Goal: Complete application form

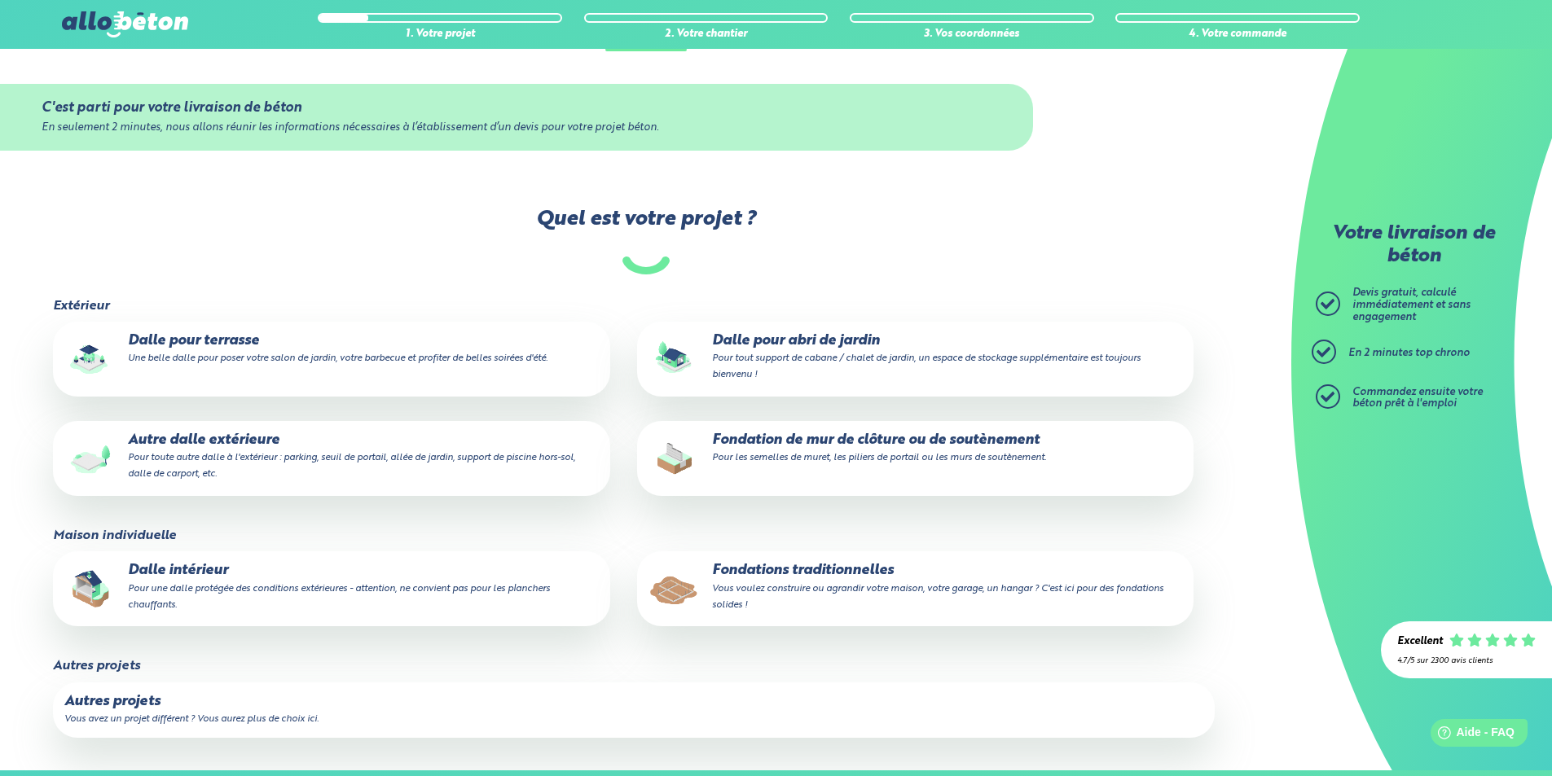
click at [789, 333] on p "Dalle pour abri de jardin Pour tout support de cabane / chalet de jardin, un es…" at bounding box center [916, 358] width 534 height 50
click at [0, 0] on input "Dalle pour abri de jardin Pour tout support de cabane / chalet de jardin, un es…" at bounding box center [0, 0] width 0 height 0
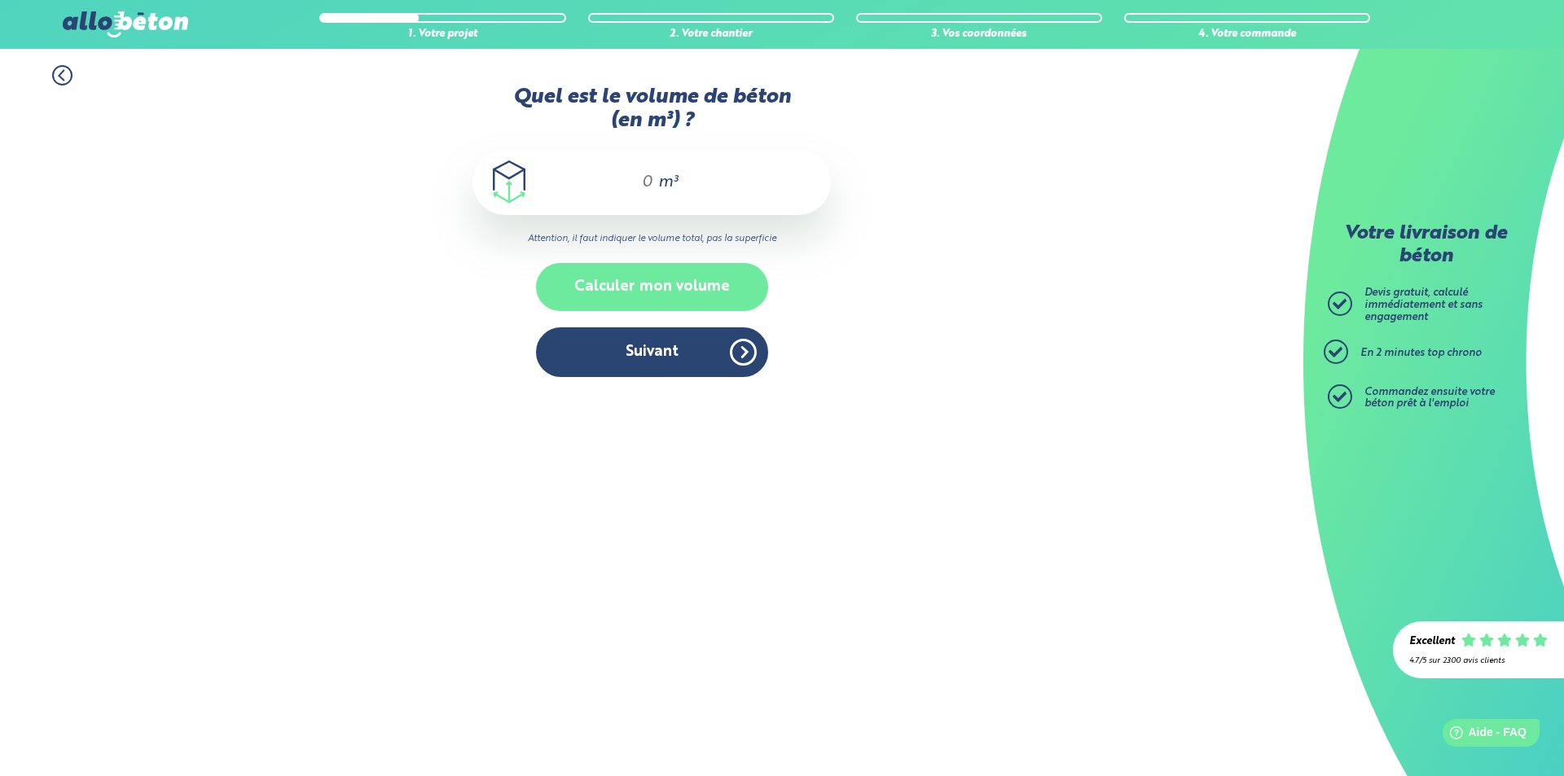
click at [648, 288] on button "Calculer mon volume" at bounding box center [652, 287] width 232 height 48
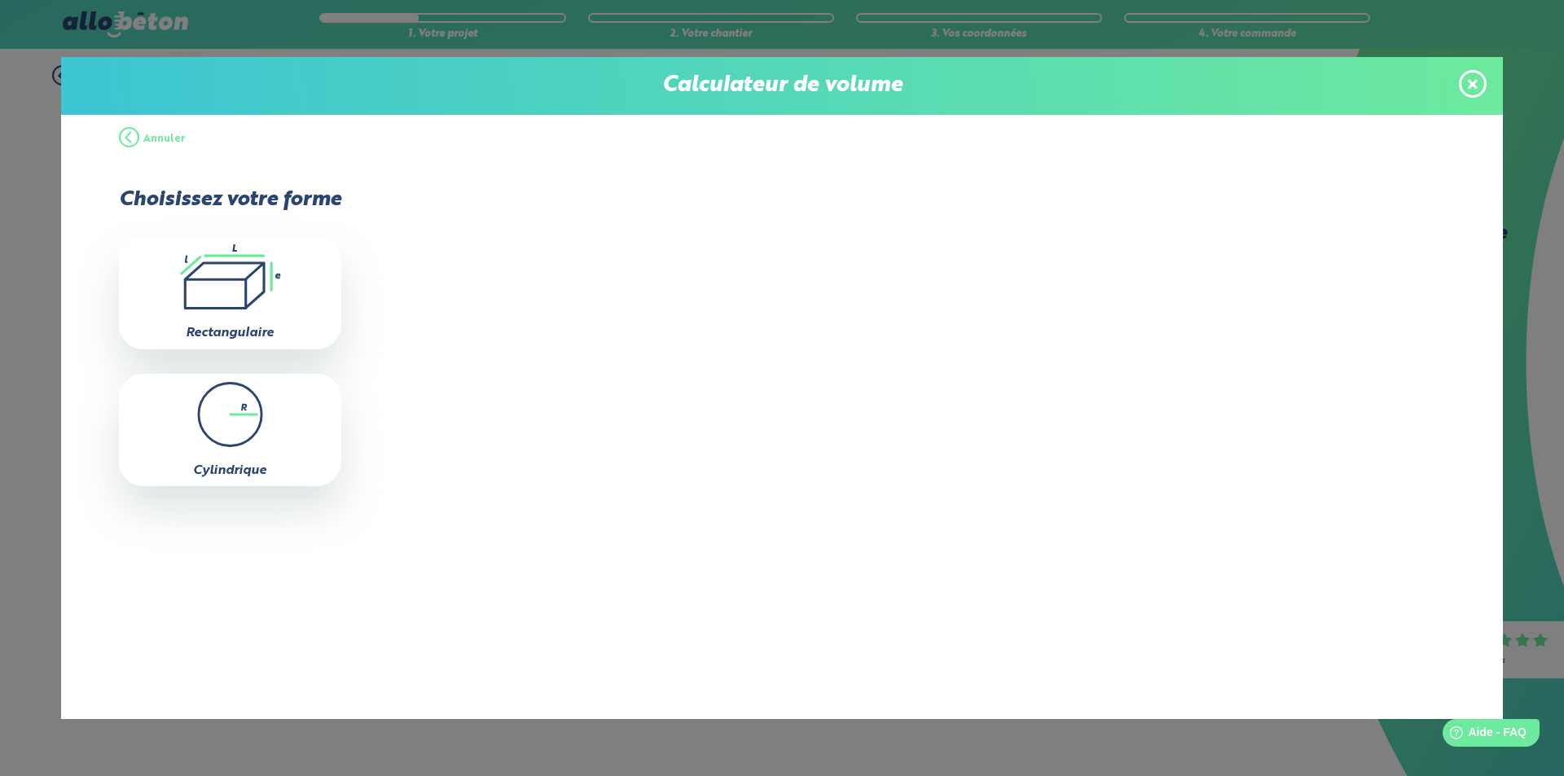
click at [203, 288] on icon ".icon-calc-rectanglea{fill:none;stroke-linecap:round;stroke-width:3px;stroke:#6…" at bounding box center [230, 276] width 206 height 65
type input "0"
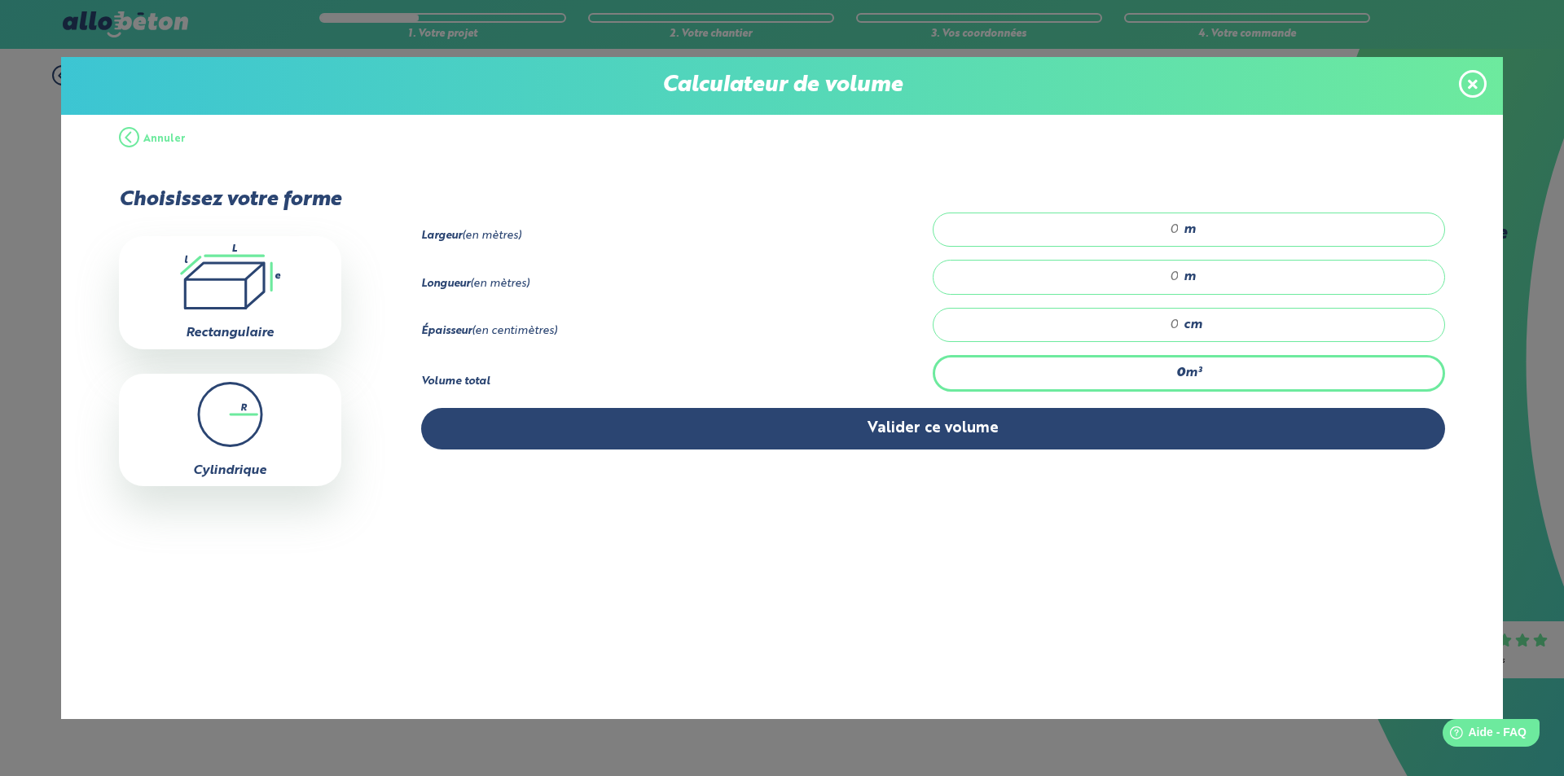
click at [1064, 233] on input "number" at bounding box center [1065, 230] width 230 height 16
type input "2"
type input "2.02"
click at [1145, 281] on input "number" at bounding box center [1065, 277] width 230 height 16
type input "2"
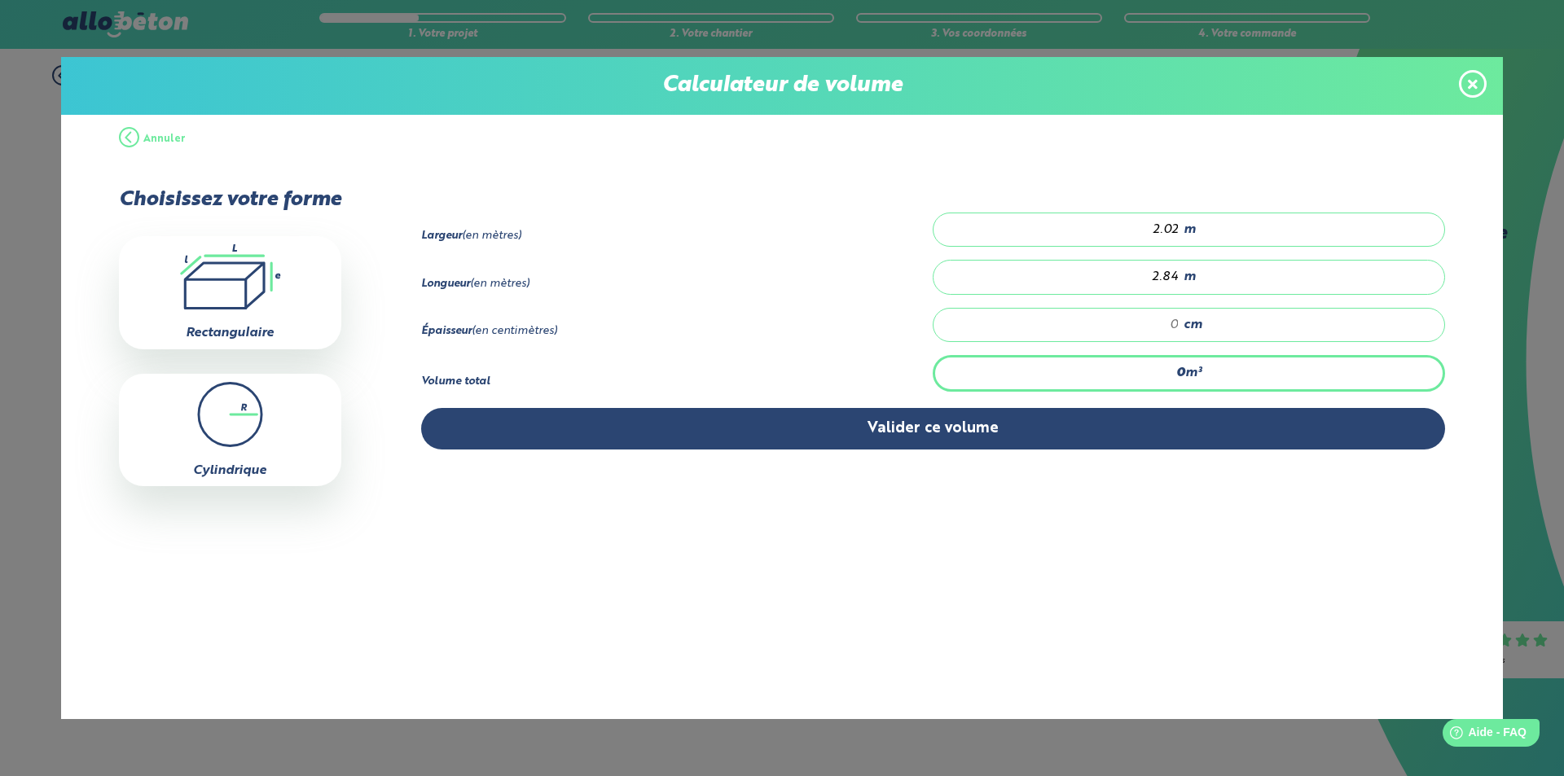
type input "2.84"
click at [1150, 323] on input "number" at bounding box center [1065, 325] width 230 height 16
type input "0.057"
type input "1"
type input "0.688"
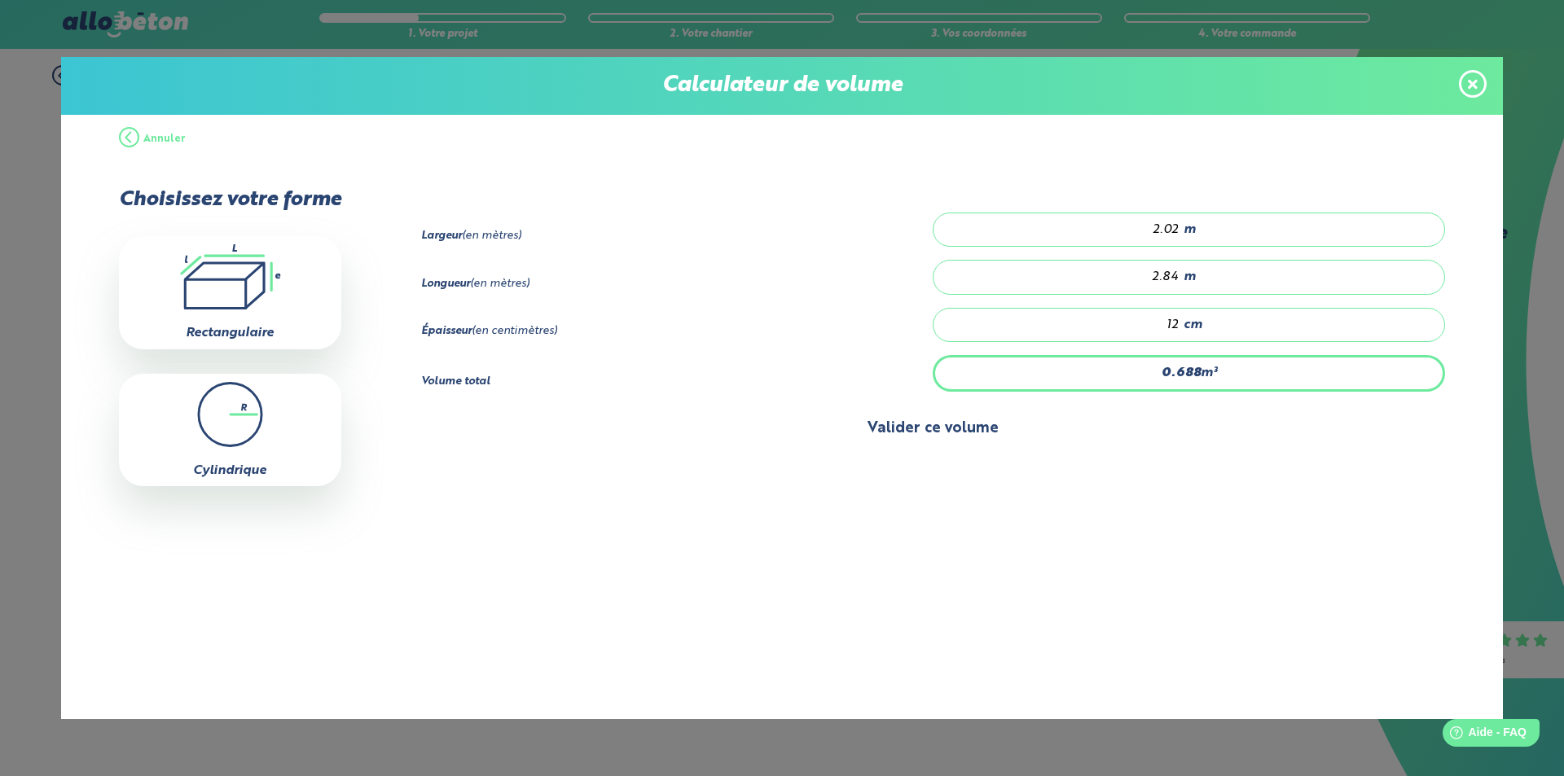
type input "12"
click at [948, 433] on button "Valider ce volume" at bounding box center [933, 429] width 1025 height 42
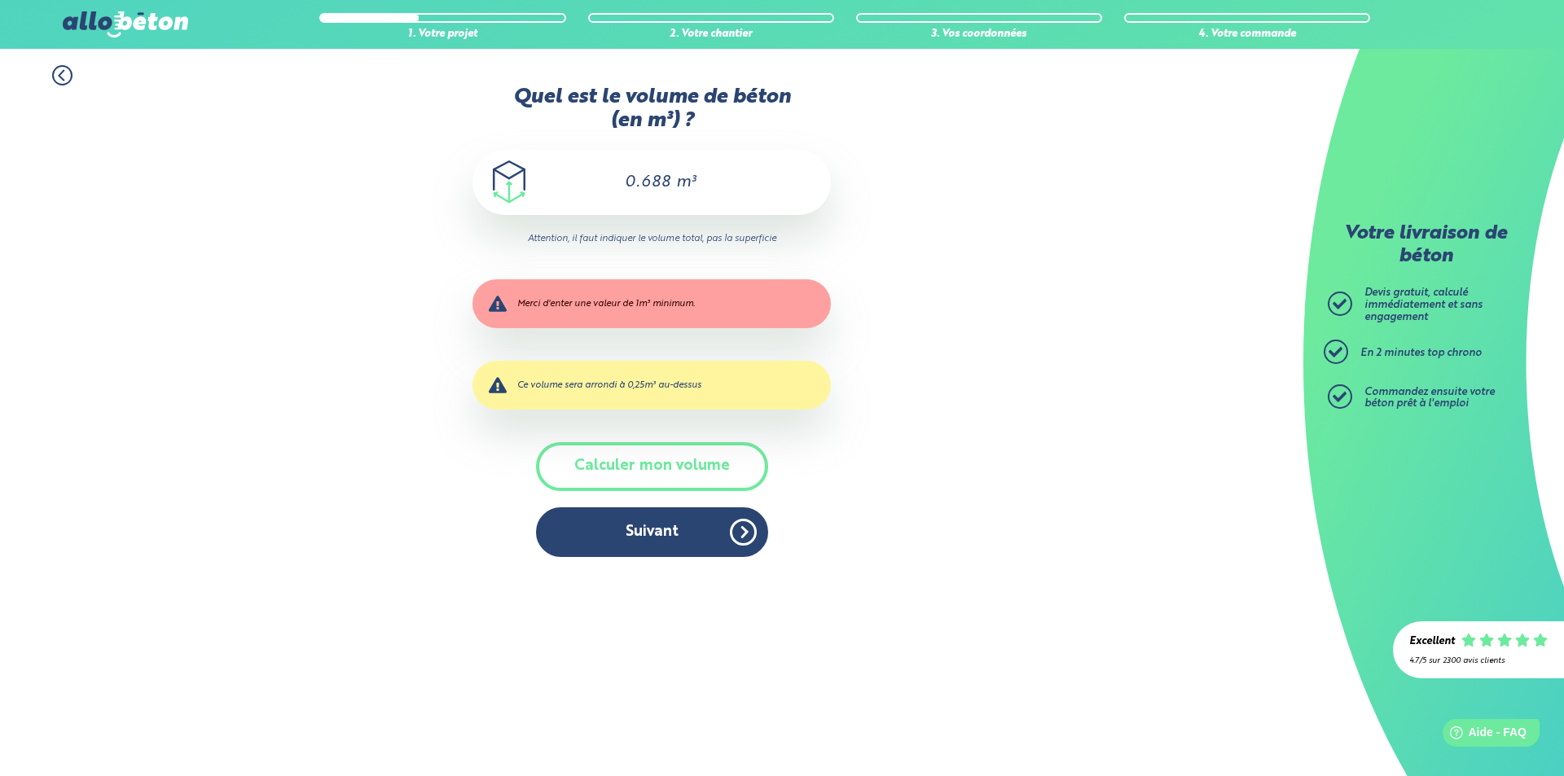
click at [685, 388] on div "Ce volume sera arrondi à 0,25m³ au-dessus" at bounding box center [652, 385] width 359 height 49
click at [655, 534] on button "Suivant" at bounding box center [652, 533] width 232 height 50
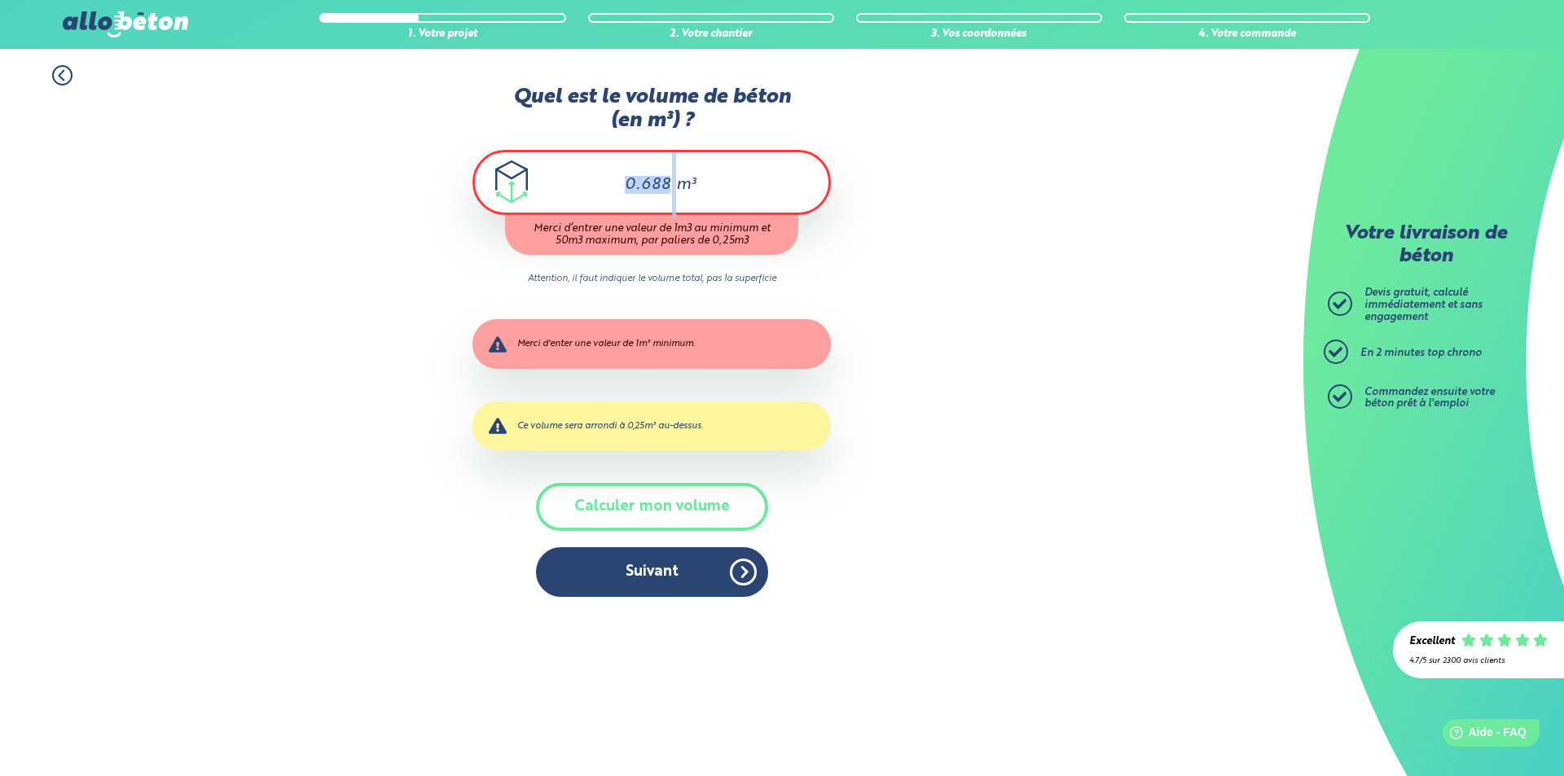
drag, startPoint x: 675, startPoint y: 183, endPoint x: 557, endPoint y: 179, distance: 118.2
click at [557, 179] on div "0.688 m³" at bounding box center [652, 182] width 359 height 65
type input "0"
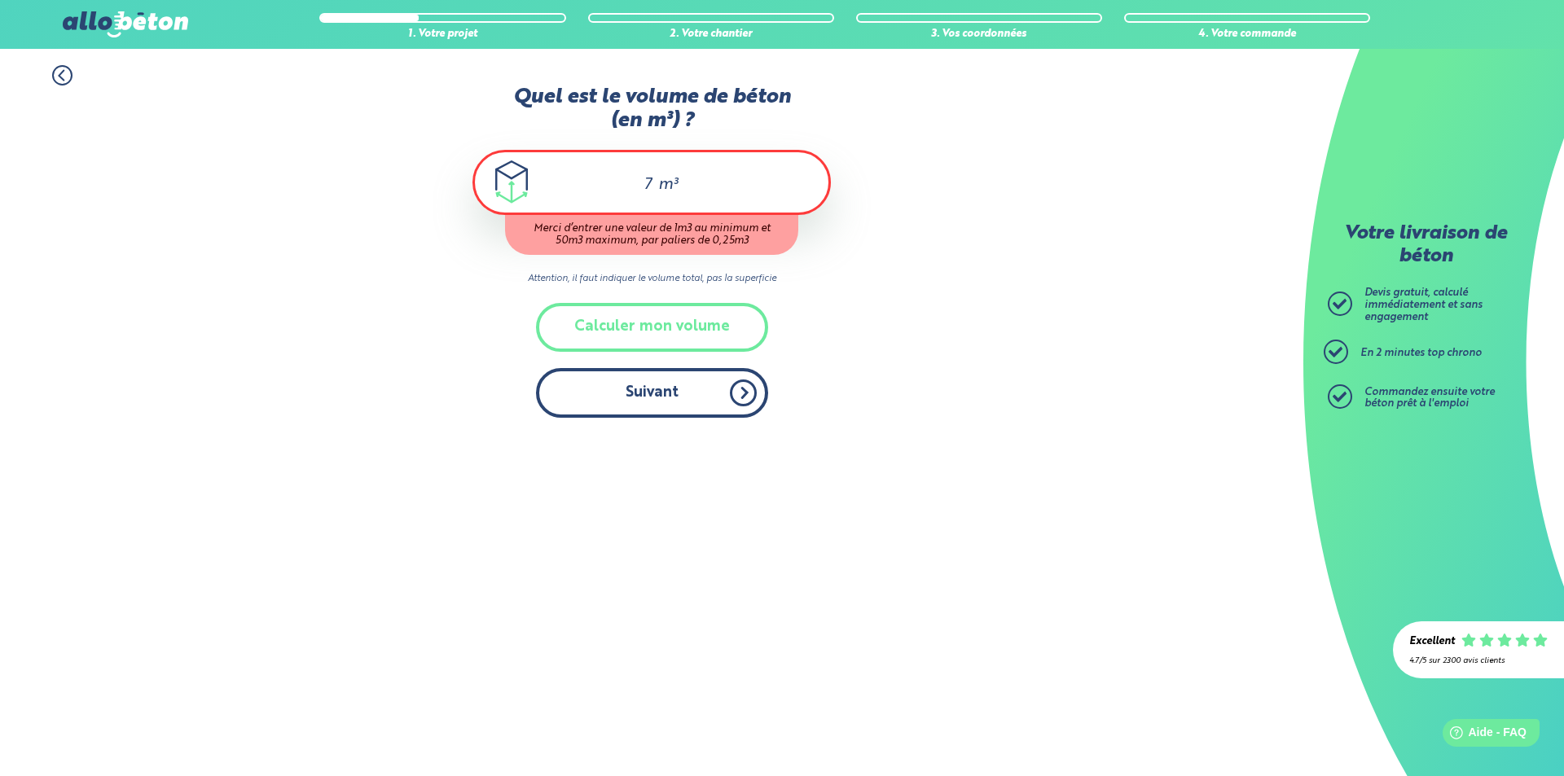
type input "7"
click at [644, 398] on div "Accueil Livraison Béton Centrale béton à proximité Livraison béton [GEOGRAPHIC_…" at bounding box center [652, 413] width 1304 height 728
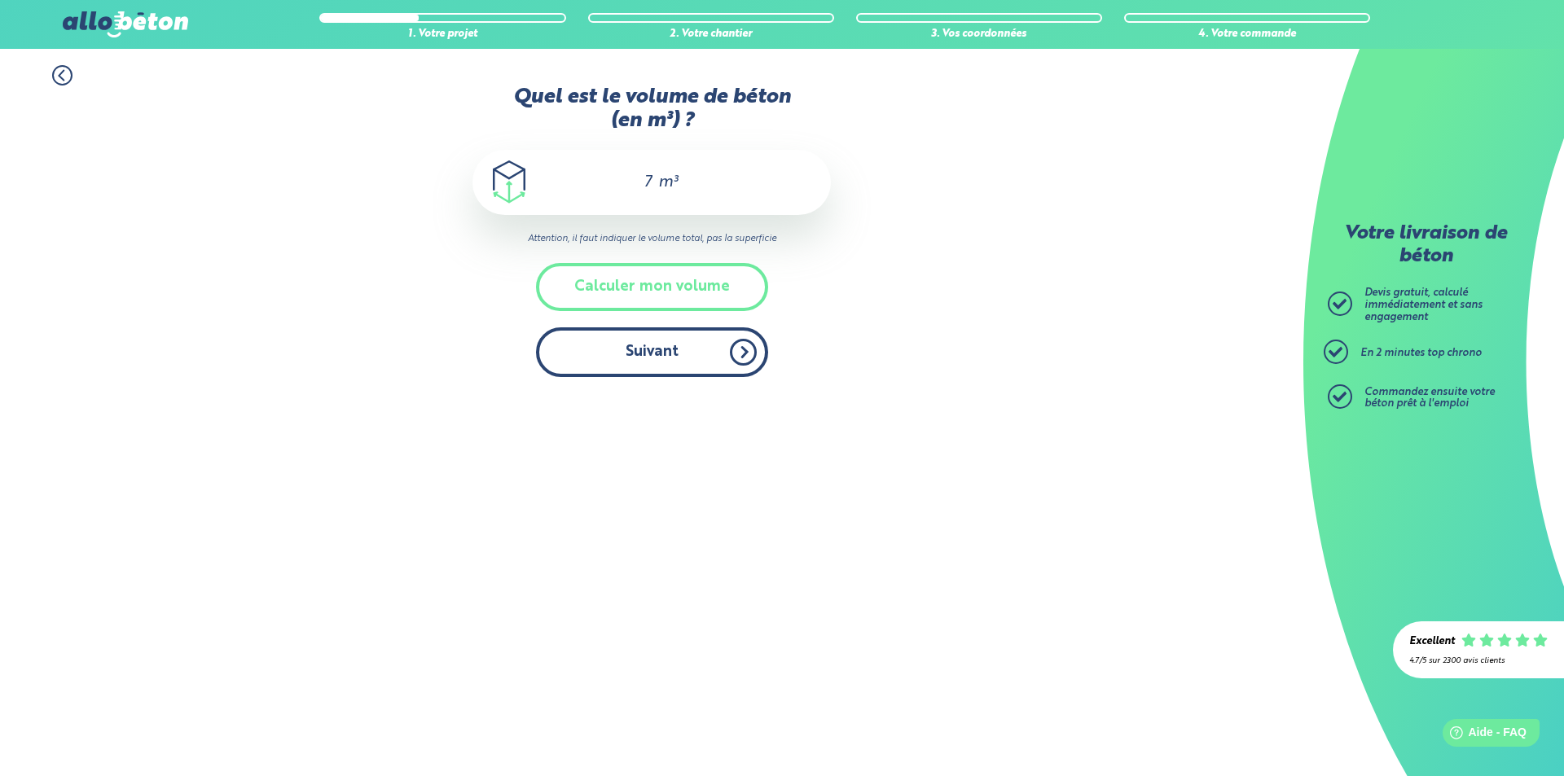
click at [662, 360] on button "Suivant" at bounding box center [652, 353] width 232 height 50
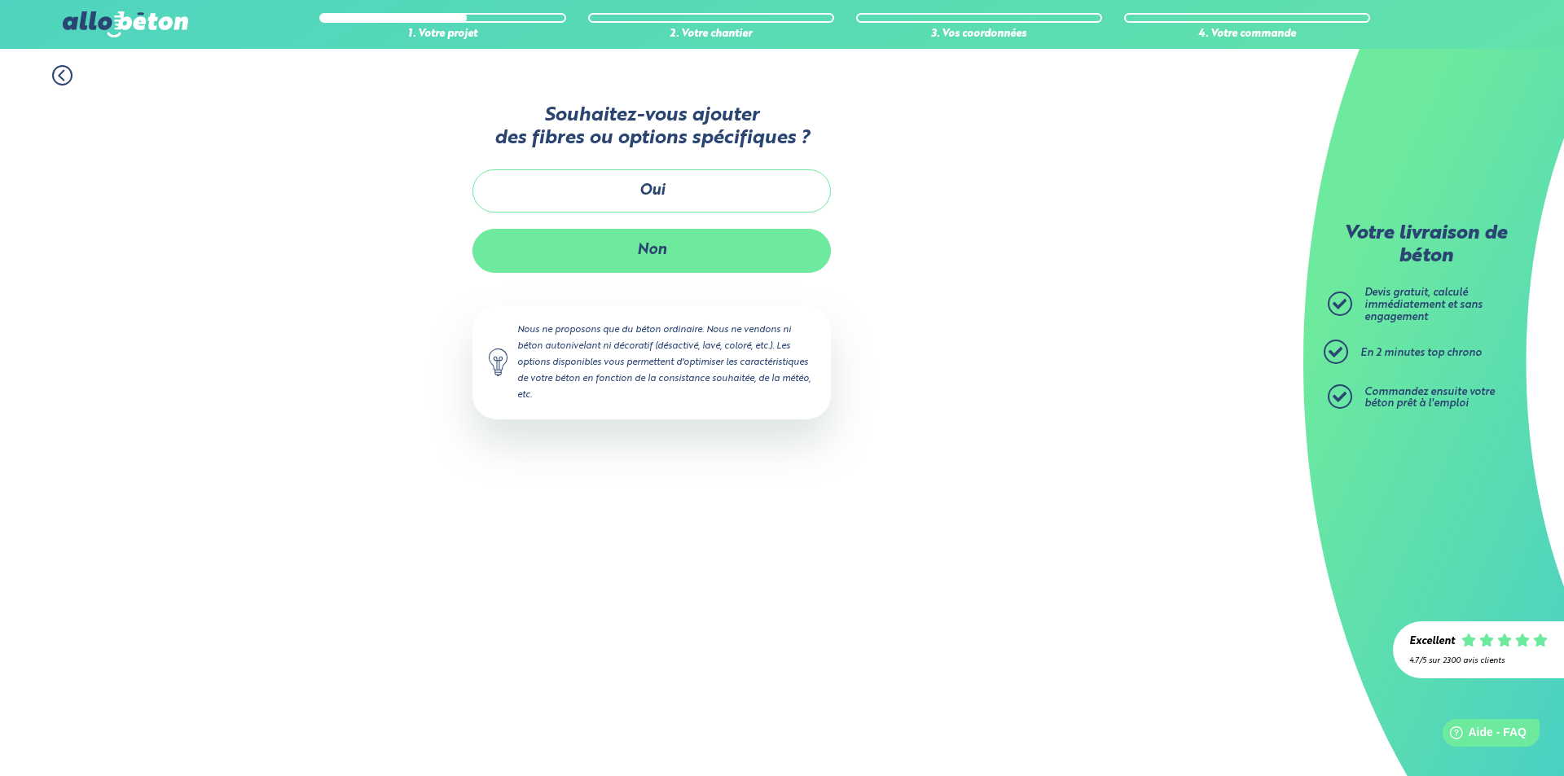
click at [654, 249] on button "Non" at bounding box center [652, 250] width 359 height 43
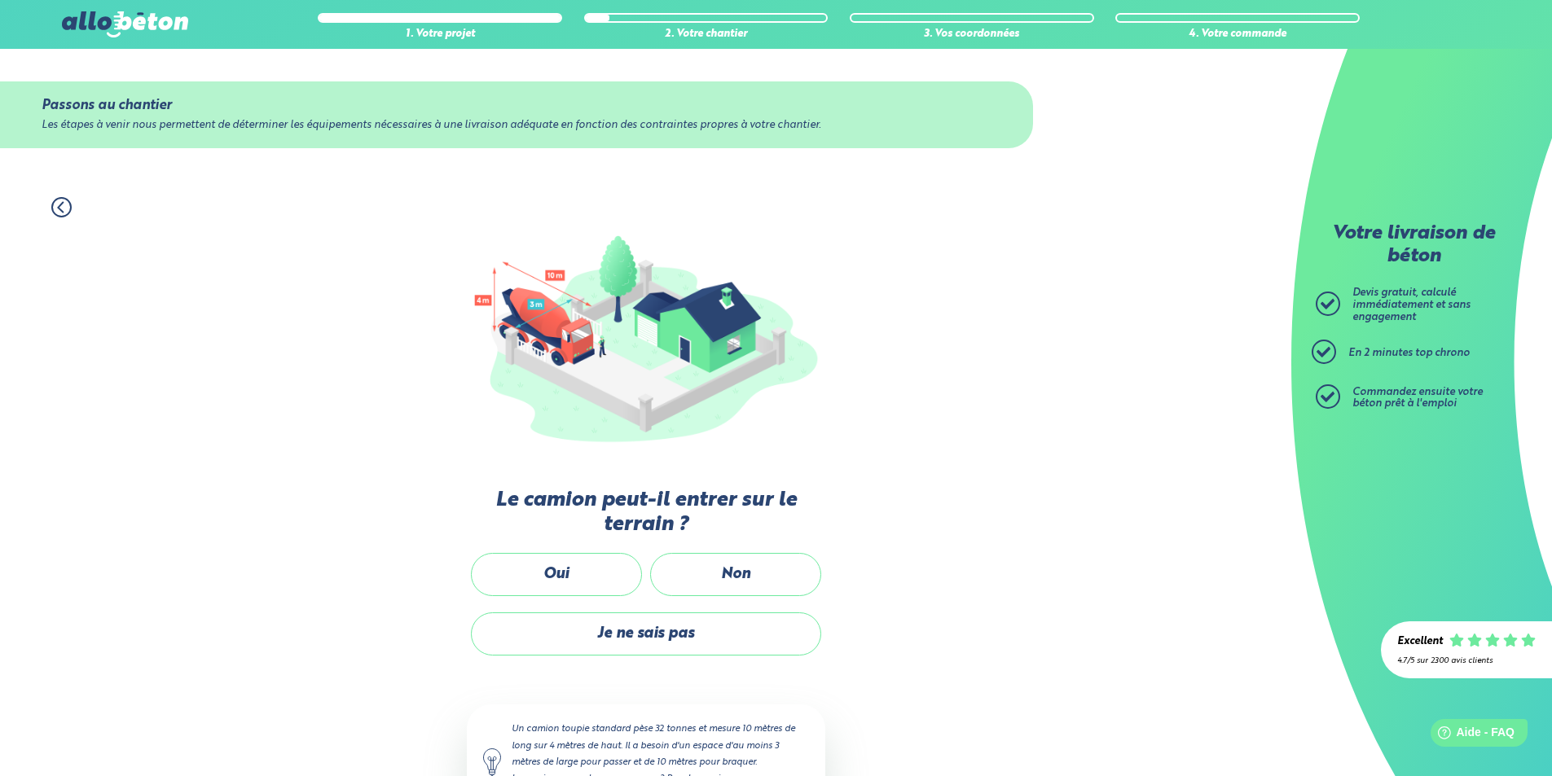
scroll to position [74, 0]
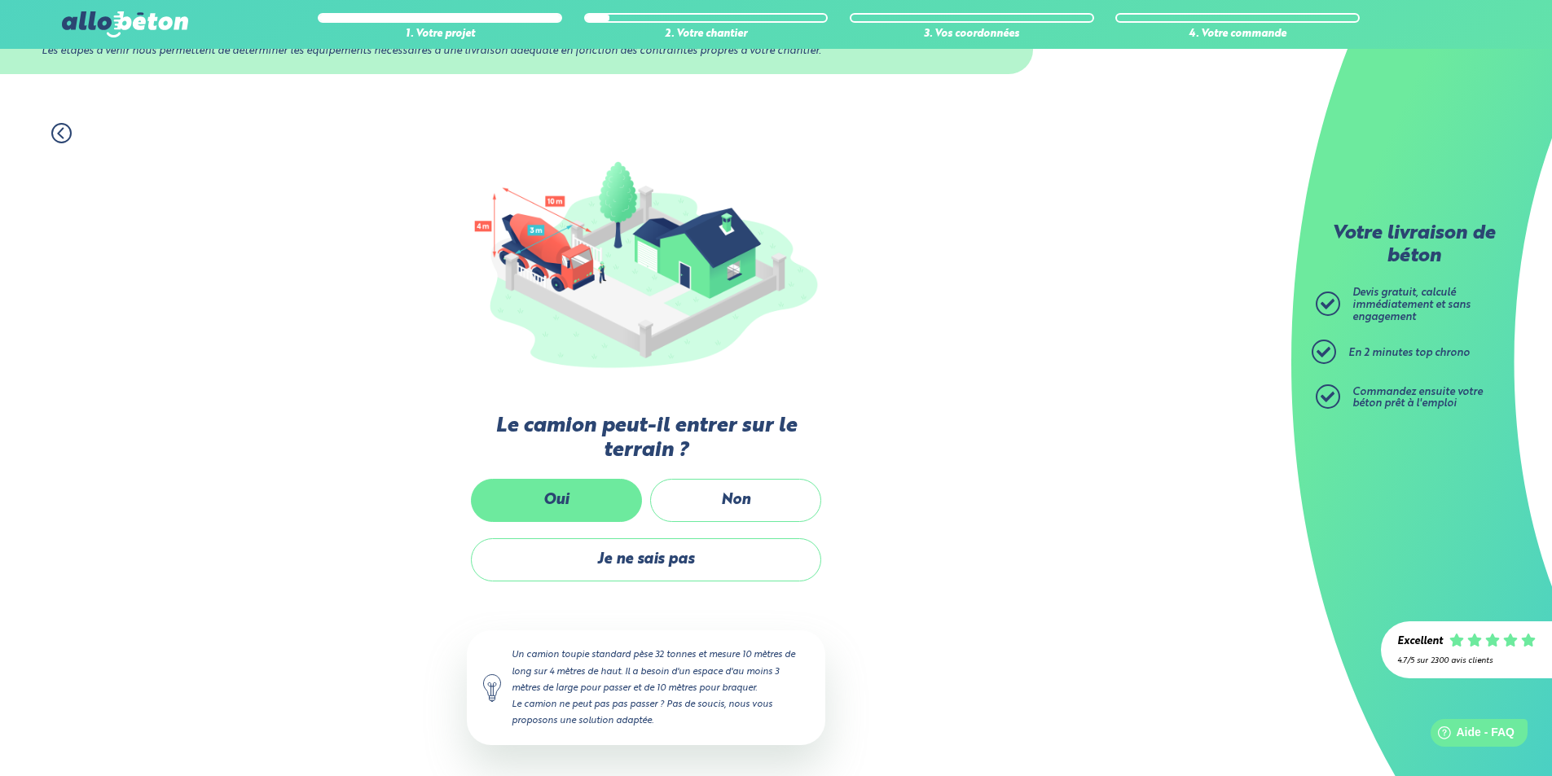
click at [538, 495] on label "Oui" at bounding box center [556, 500] width 171 height 43
click at [0, 0] on input "Oui" at bounding box center [0, 0] width 0 height 0
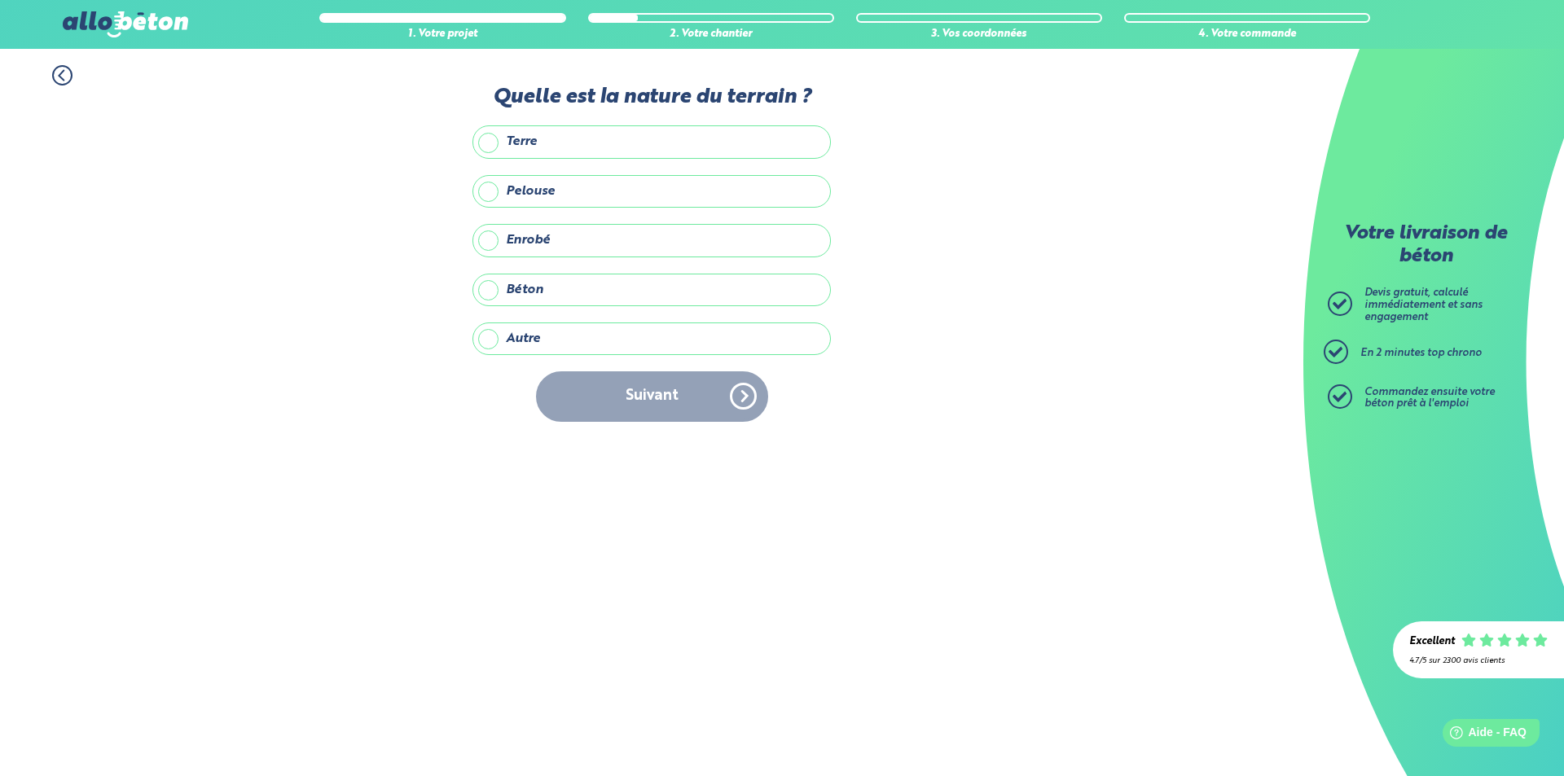
click at [537, 339] on label "Autre" at bounding box center [652, 339] width 359 height 33
click at [0, 0] on input "Autre" at bounding box center [0, 0] width 0 height 0
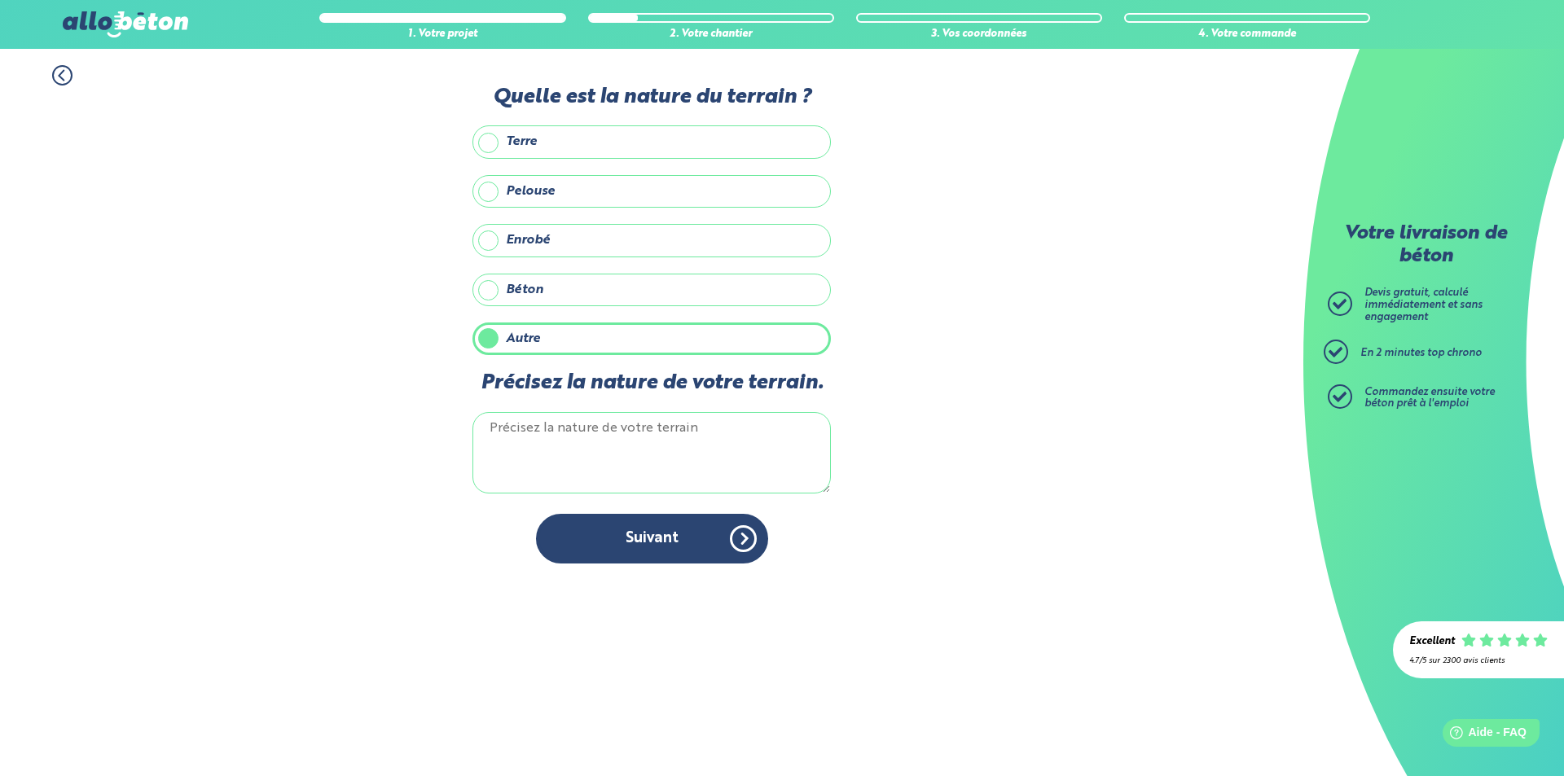
click at [567, 426] on textarea "Précisez la nature de votre terrain." at bounding box center [652, 452] width 359 height 81
drag, startPoint x: 561, startPoint y: 430, endPoint x: 437, endPoint y: 422, distance: 124.9
click at [437, 422] on div "1. Votre projet 2. Votre chantier 3. Vos coordonnées 4. Votre commande Quelle e…" at bounding box center [652, 314] width 1304 height 531
drag, startPoint x: 536, startPoint y: 424, endPoint x: 411, endPoint y: 435, distance: 126.0
click at [411, 435] on div "1. Votre projet 2. Votre chantier 3. Vos coordonnées 4. Votre commande Quelle e…" at bounding box center [652, 314] width 1304 height 531
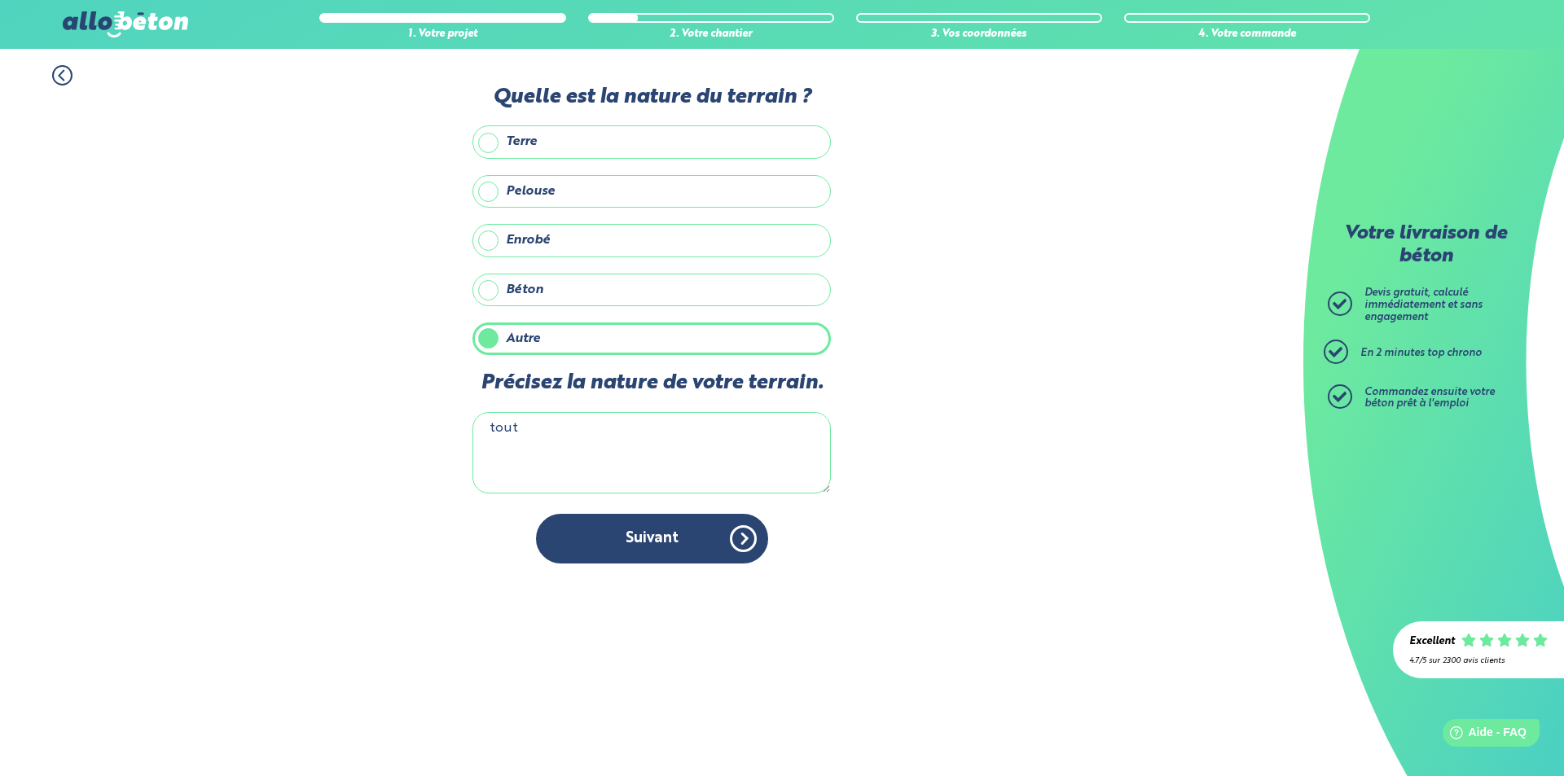
paste textarea "Les graviers concassés"
type textarea "Les graviers concassés"
click at [667, 542] on button "Suivant" at bounding box center [652, 539] width 232 height 50
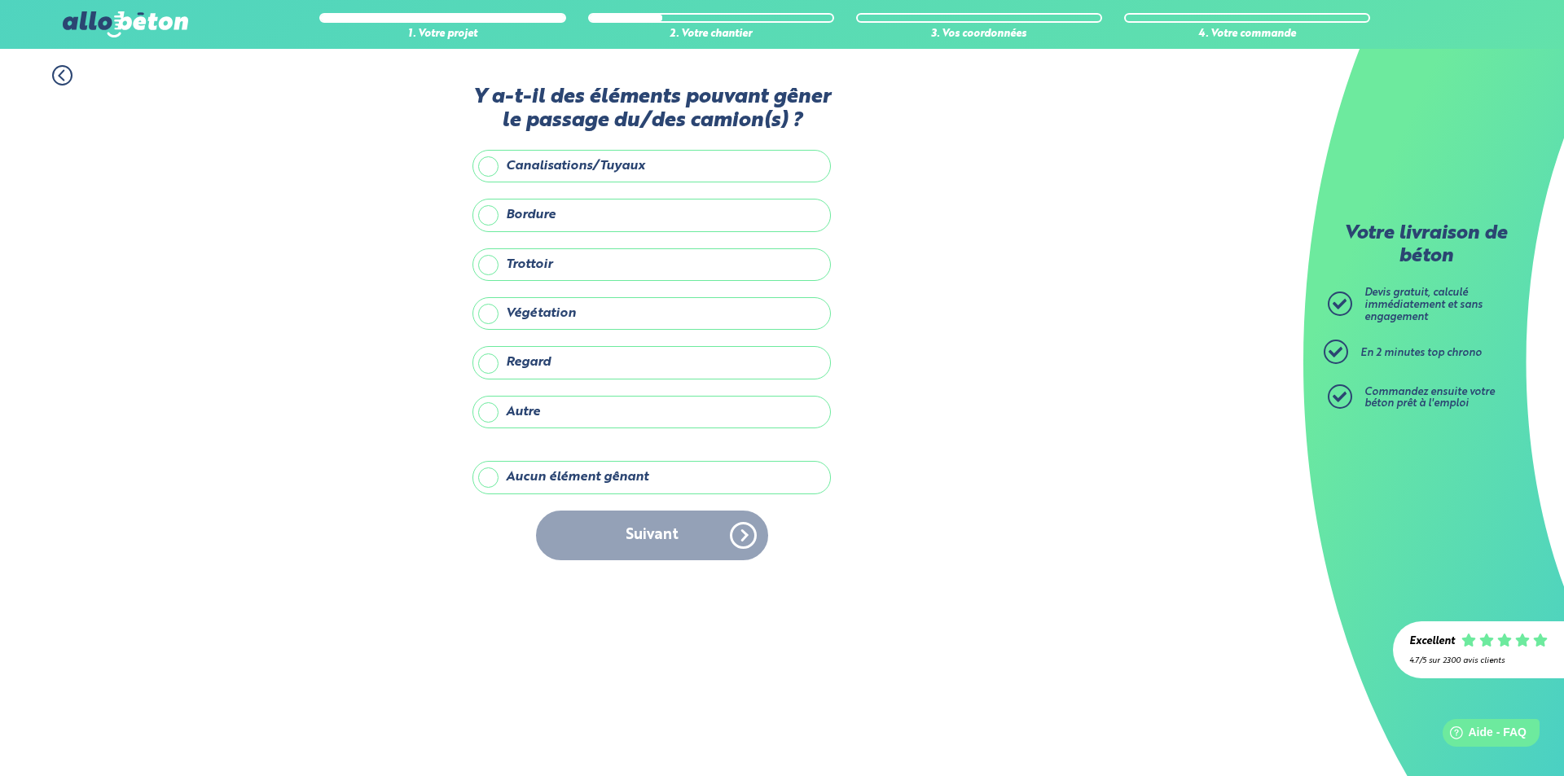
click at [492, 476] on label "Aucun élément gênant" at bounding box center [652, 477] width 359 height 33
click at [0, 0] on input "Aucun élément gênant" at bounding box center [0, 0] width 0 height 0
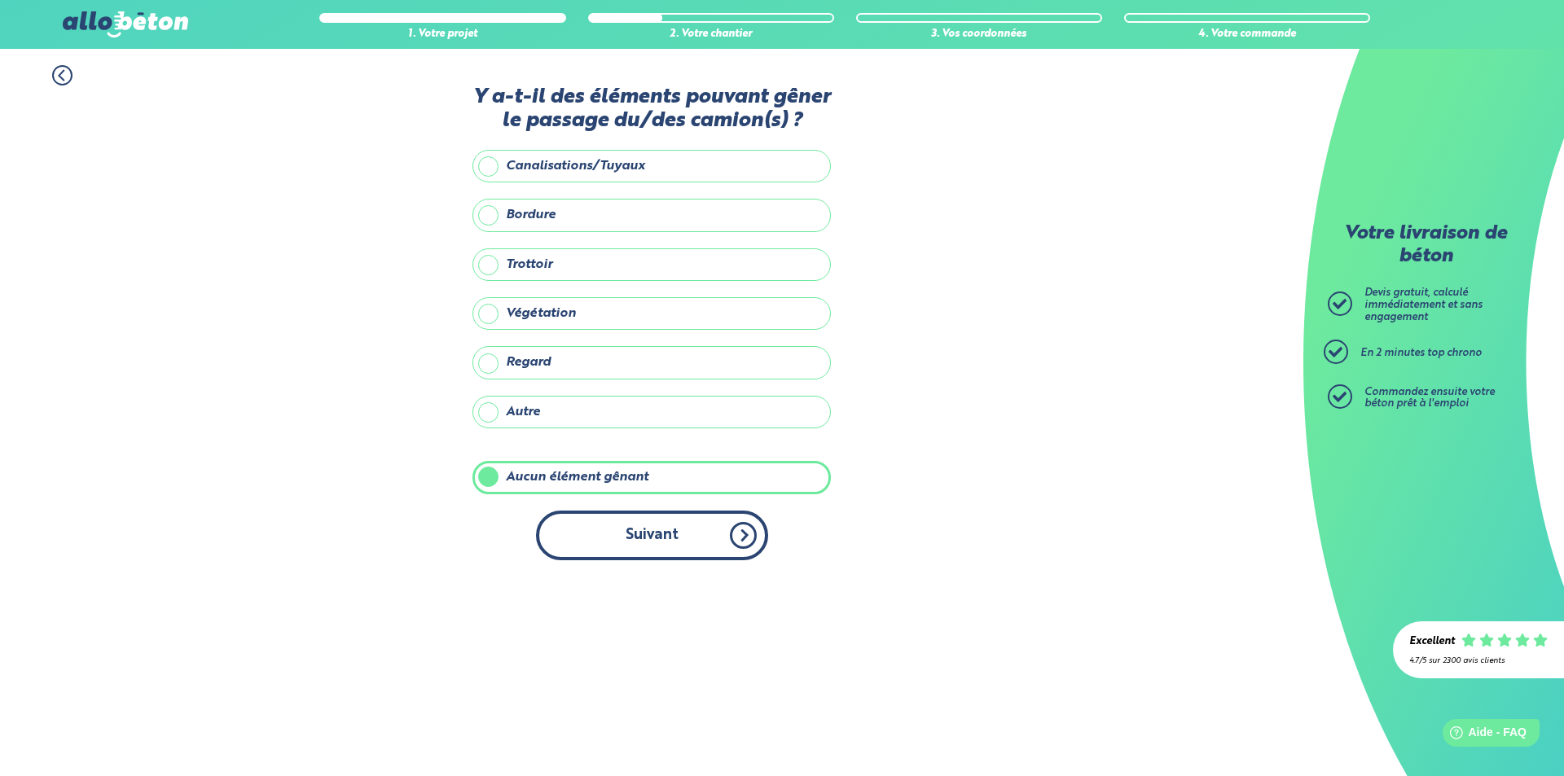
click at [635, 536] on button "Suivant" at bounding box center [652, 536] width 232 height 50
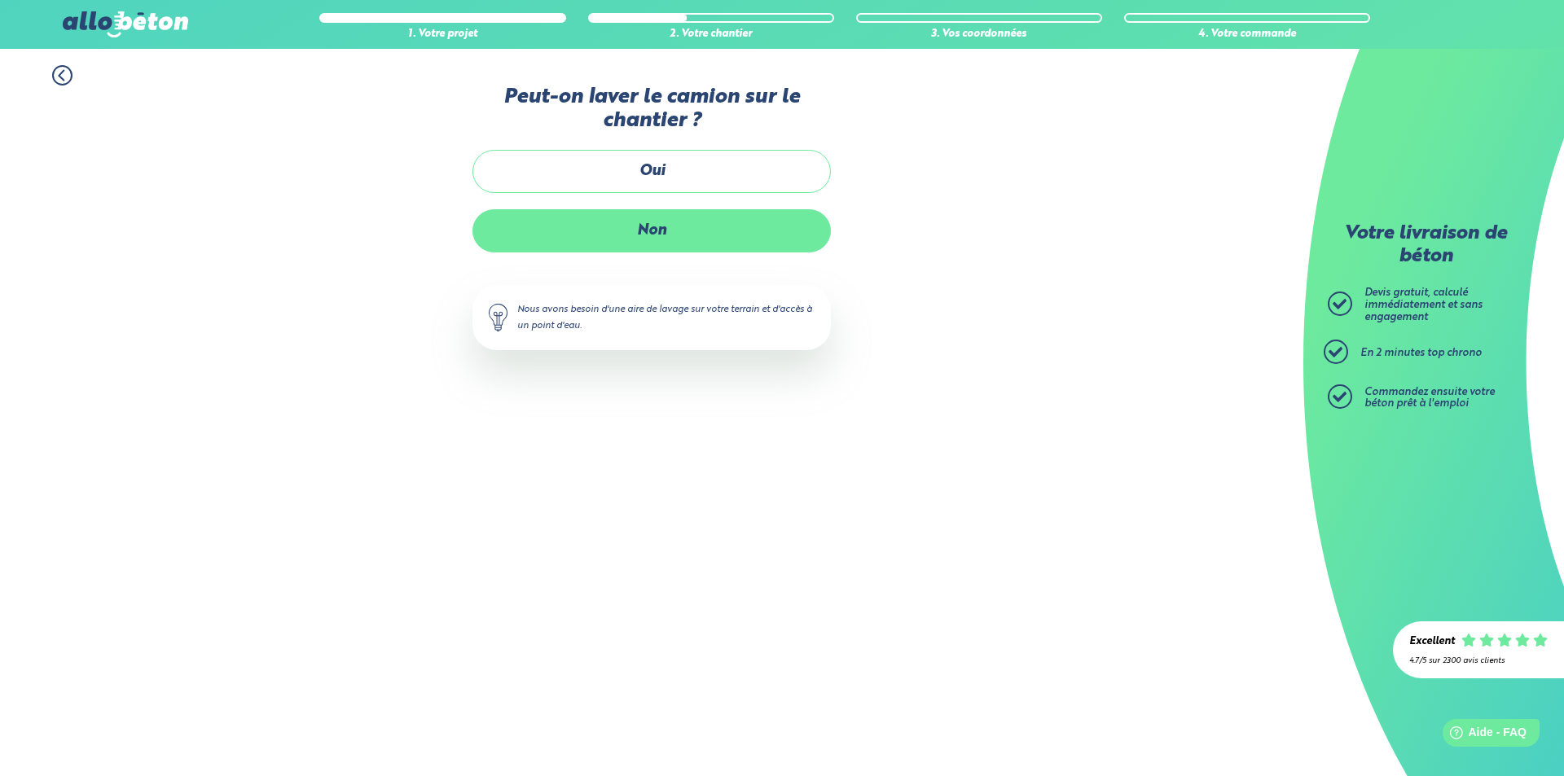
click at [635, 227] on label "Non" at bounding box center [652, 230] width 359 height 43
click at [0, 0] on input "Non" at bounding box center [0, 0] width 0 height 0
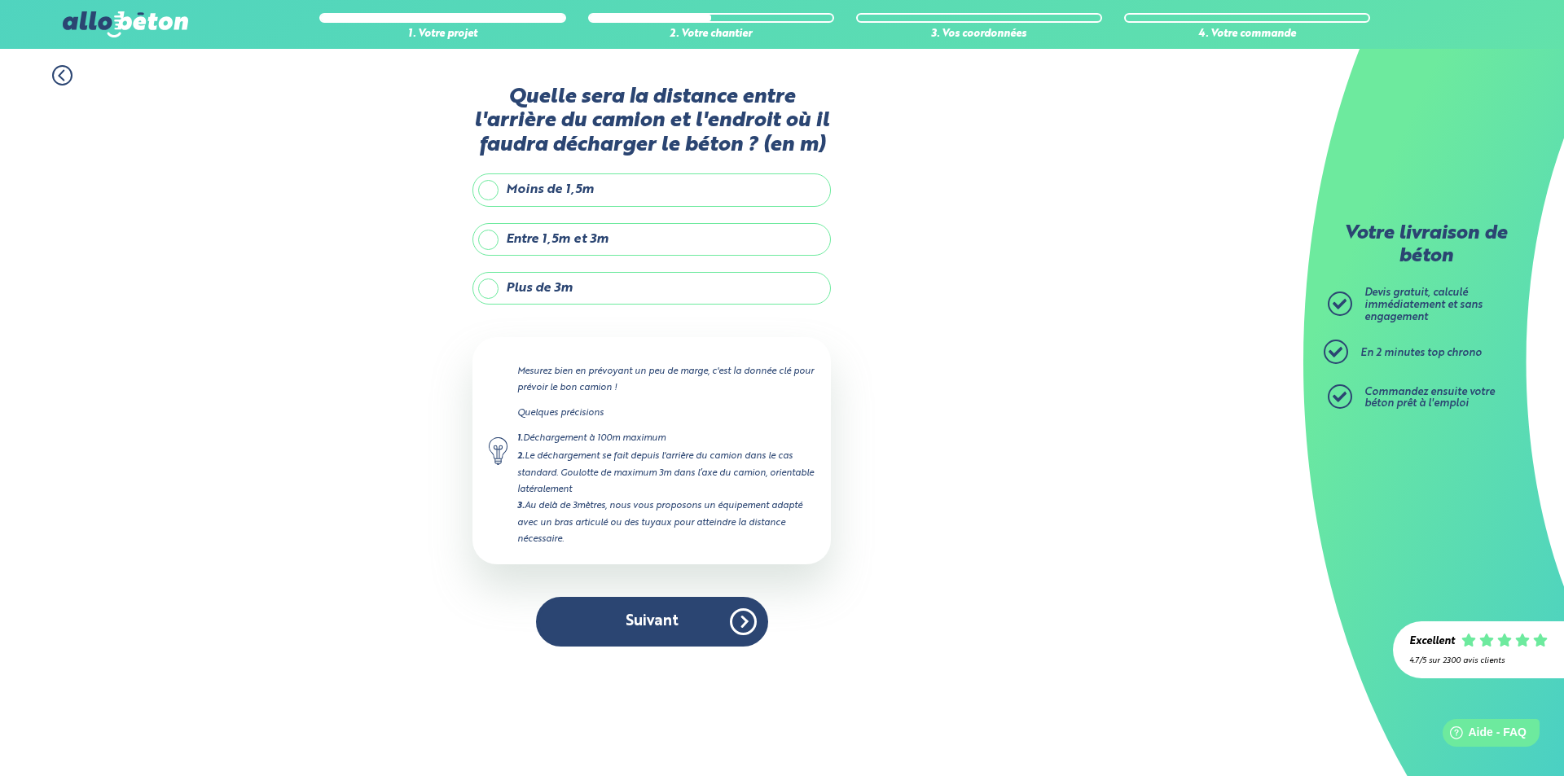
click at [487, 283] on label "Plus de 3m" at bounding box center [652, 288] width 359 height 33
click at [0, 0] on input "Plus de 3m" at bounding box center [0, 0] width 0 height 0
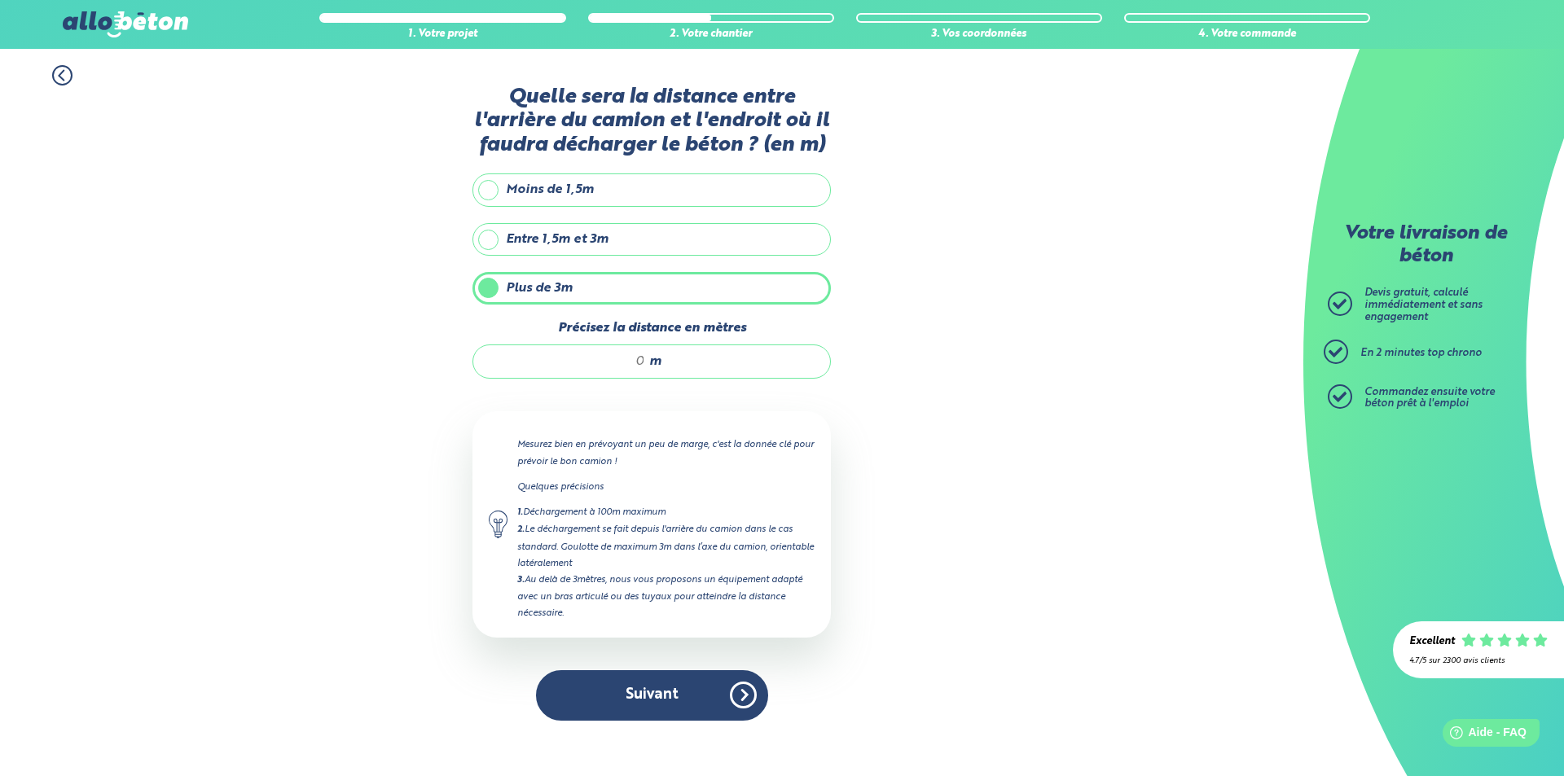
click at [621, 360] on input "Précisez la distance en mètres" at bounding box center [568, 362] width 156 height 16
type input "5"
click at [640, 703] on button "Suivant" at bounding box center [652, 696] width 232 height 50
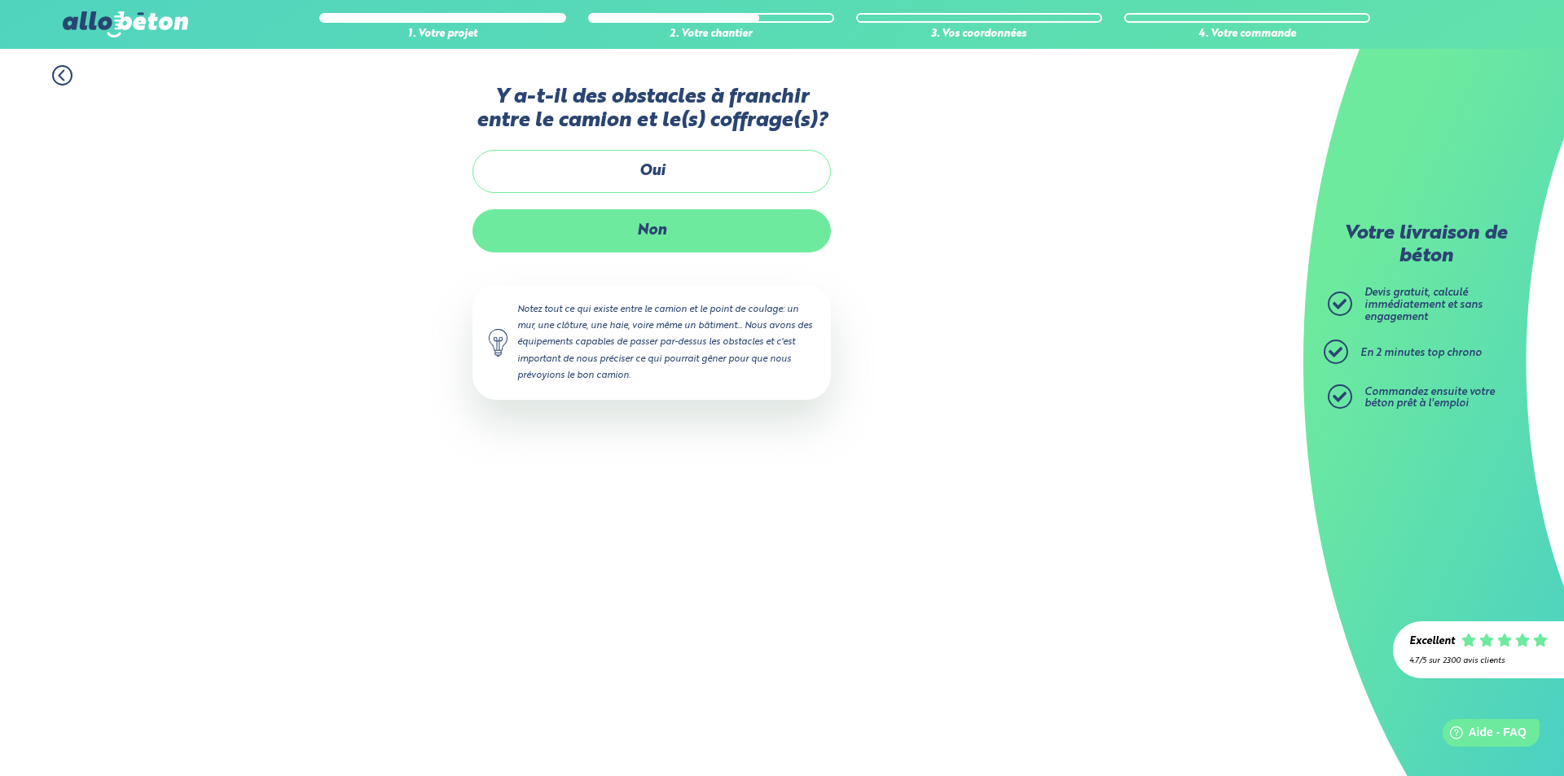
click at [649, 233] on label "Non" at bounding box center [652, 230] width 359 height 43
click at [0, 0] on input "Non" at bounding box center [0, 0] width 0 height 0
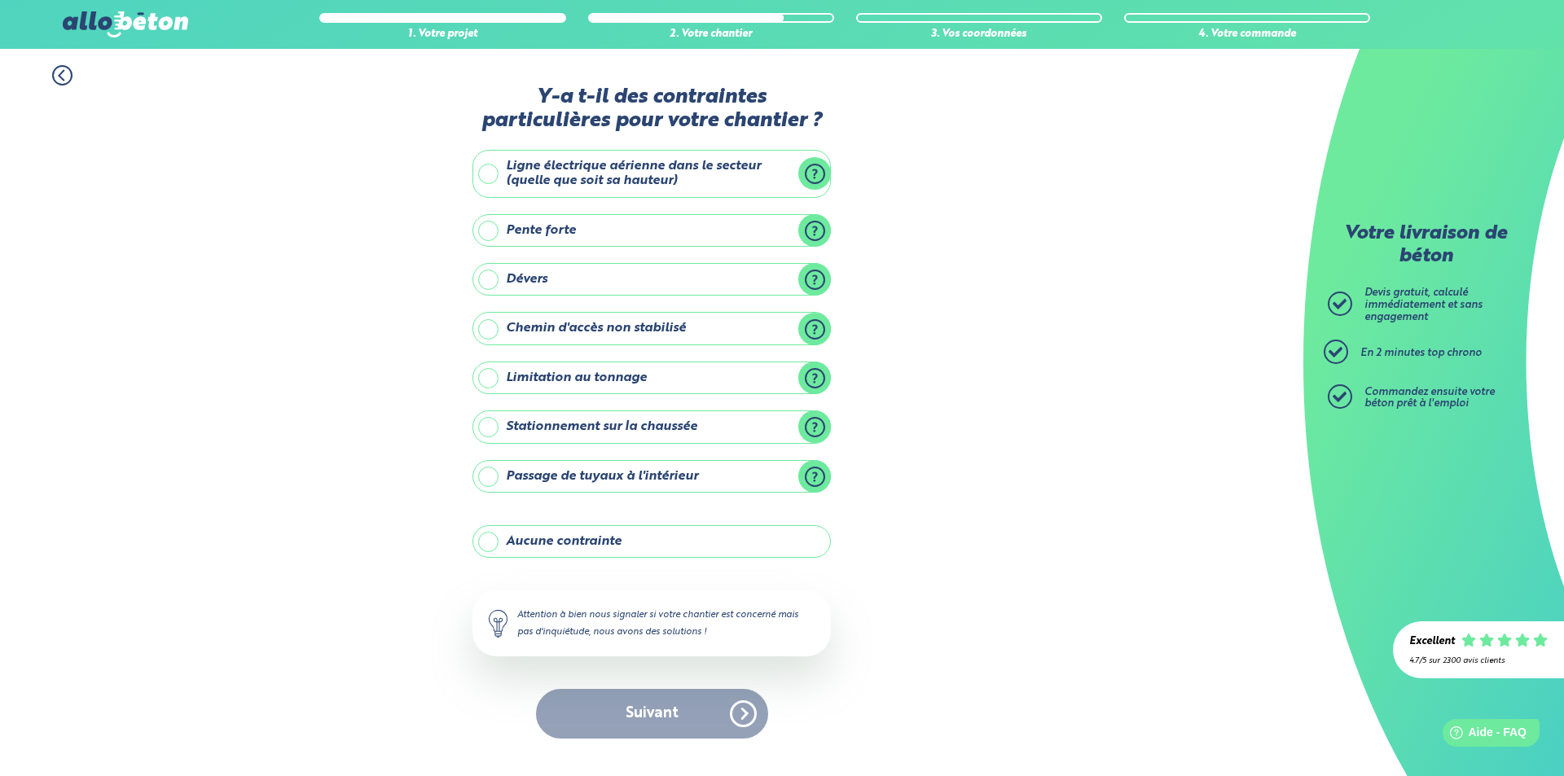
click at [486, 543] on label "Aucune contrainte" at bounding box center [652, 542] width 359 height 33
click at [0, 0] on input "Aucune contrainte" at bounding box center [0, 0] width 0 height 0
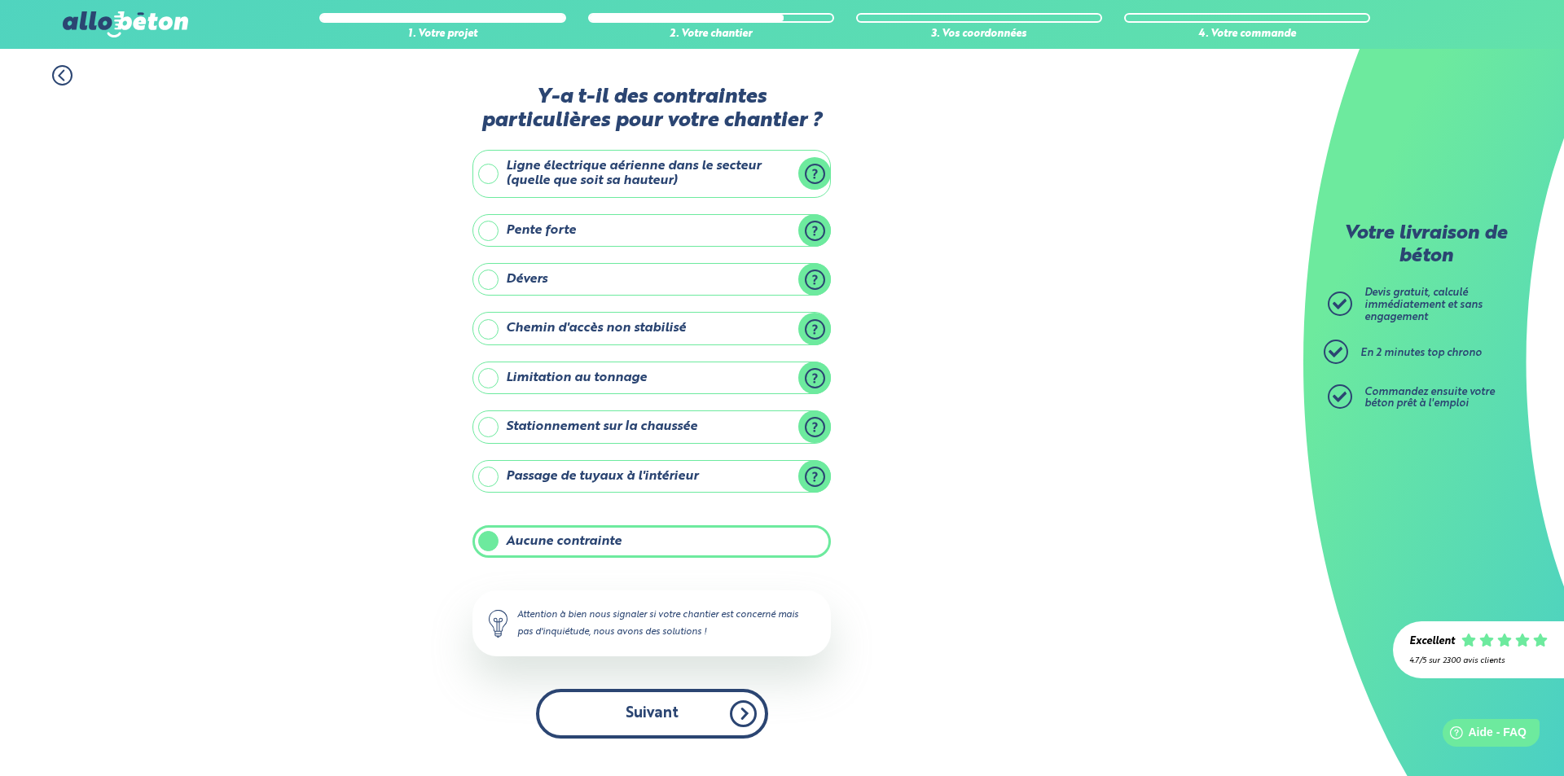
click at [663, 710] on button "Suivant" at bounding box center [652, 714] width 232 height 50
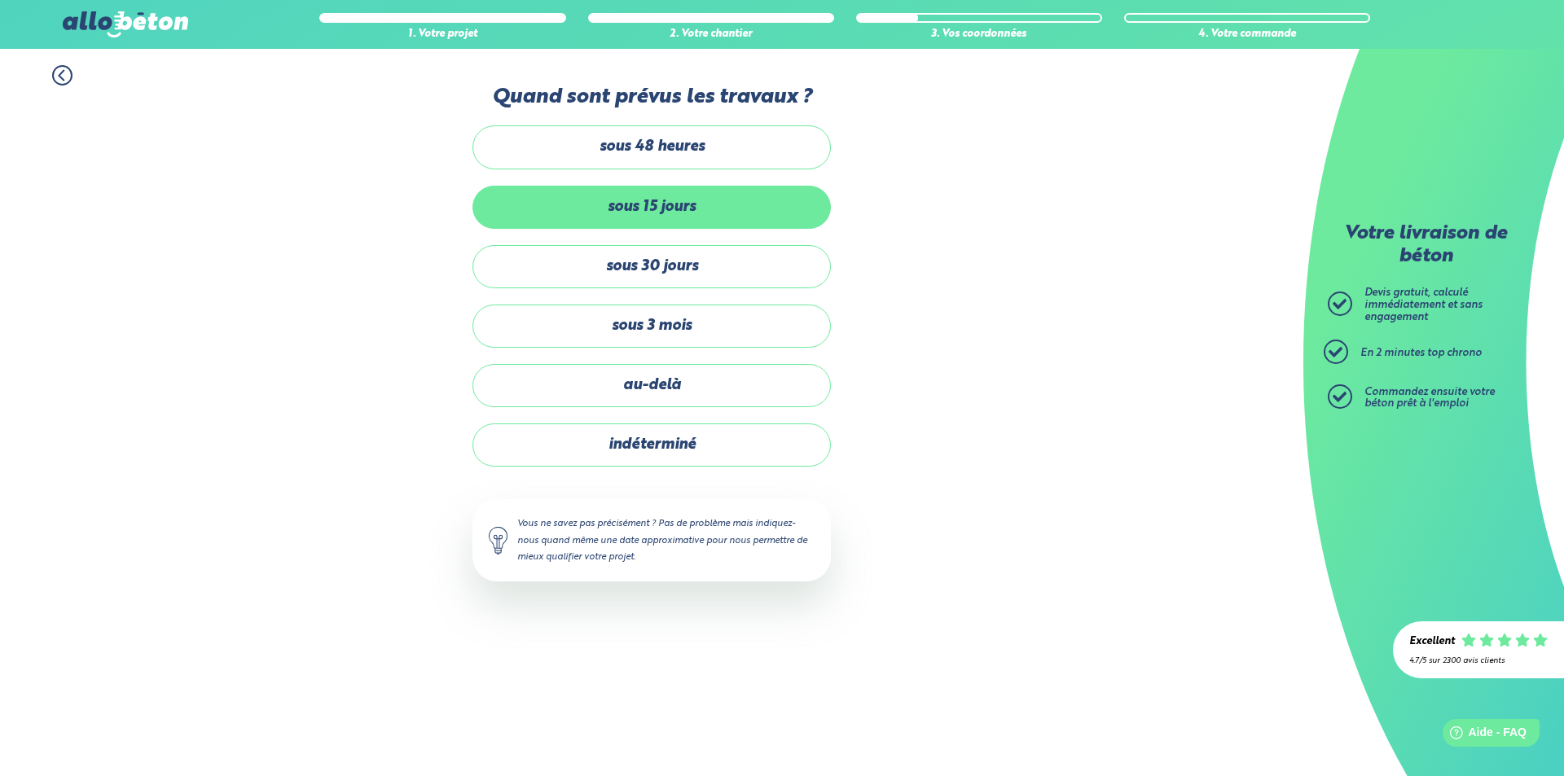
click at [604, 210] on label "sous 15 jours" at bounding box center [652, 207] width 359 height 43
click at [0, 0] on input "sous 15 jours" at bounding box center [0, 0] width 0 height 0
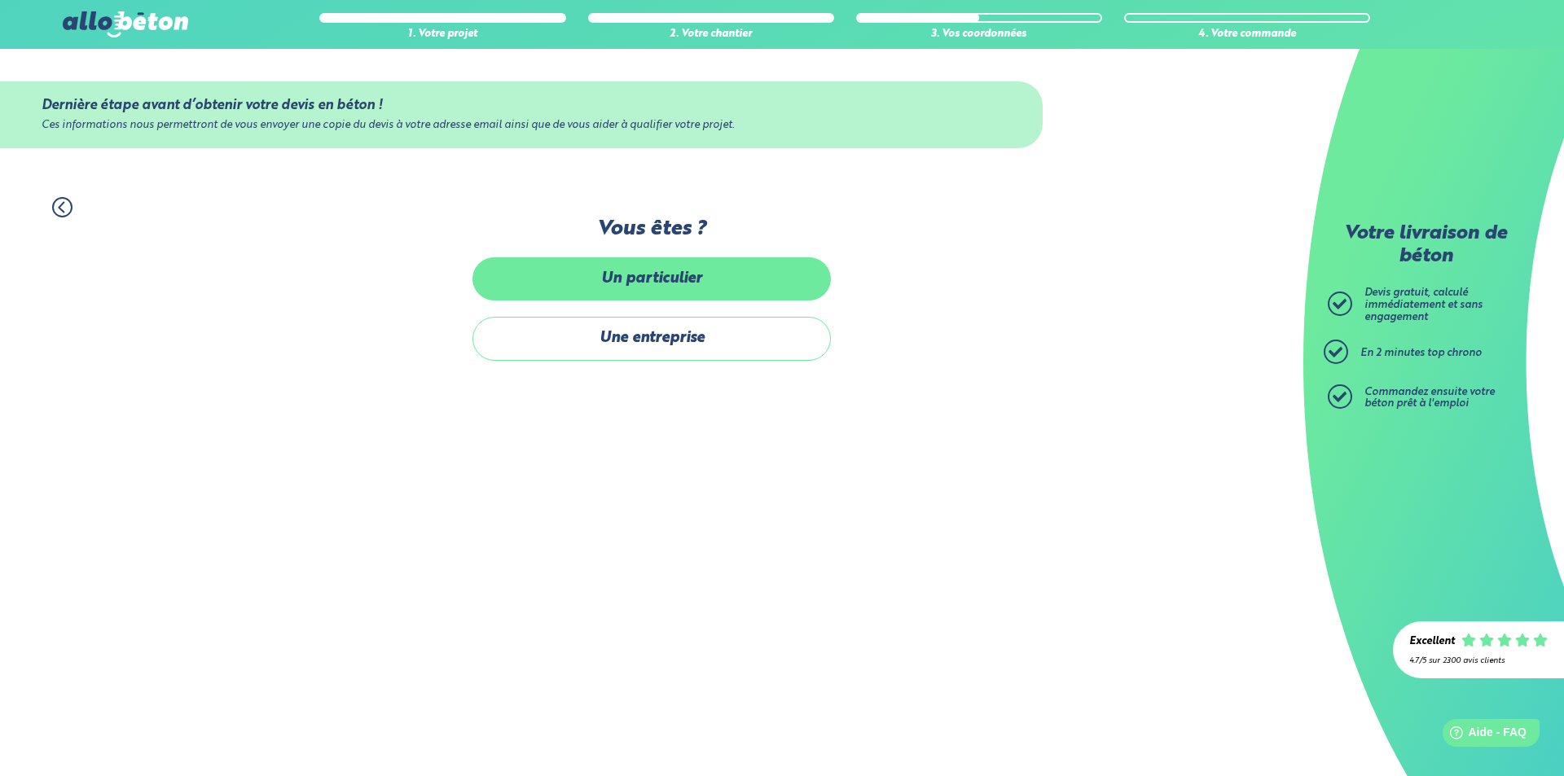
click at [653, 293] on label "Un particulier" at bounding box center [652, 278] width 359 height 43
click at [0, 0] on input "Un particulier" at bounding box center [0, 0] width 0 height 0
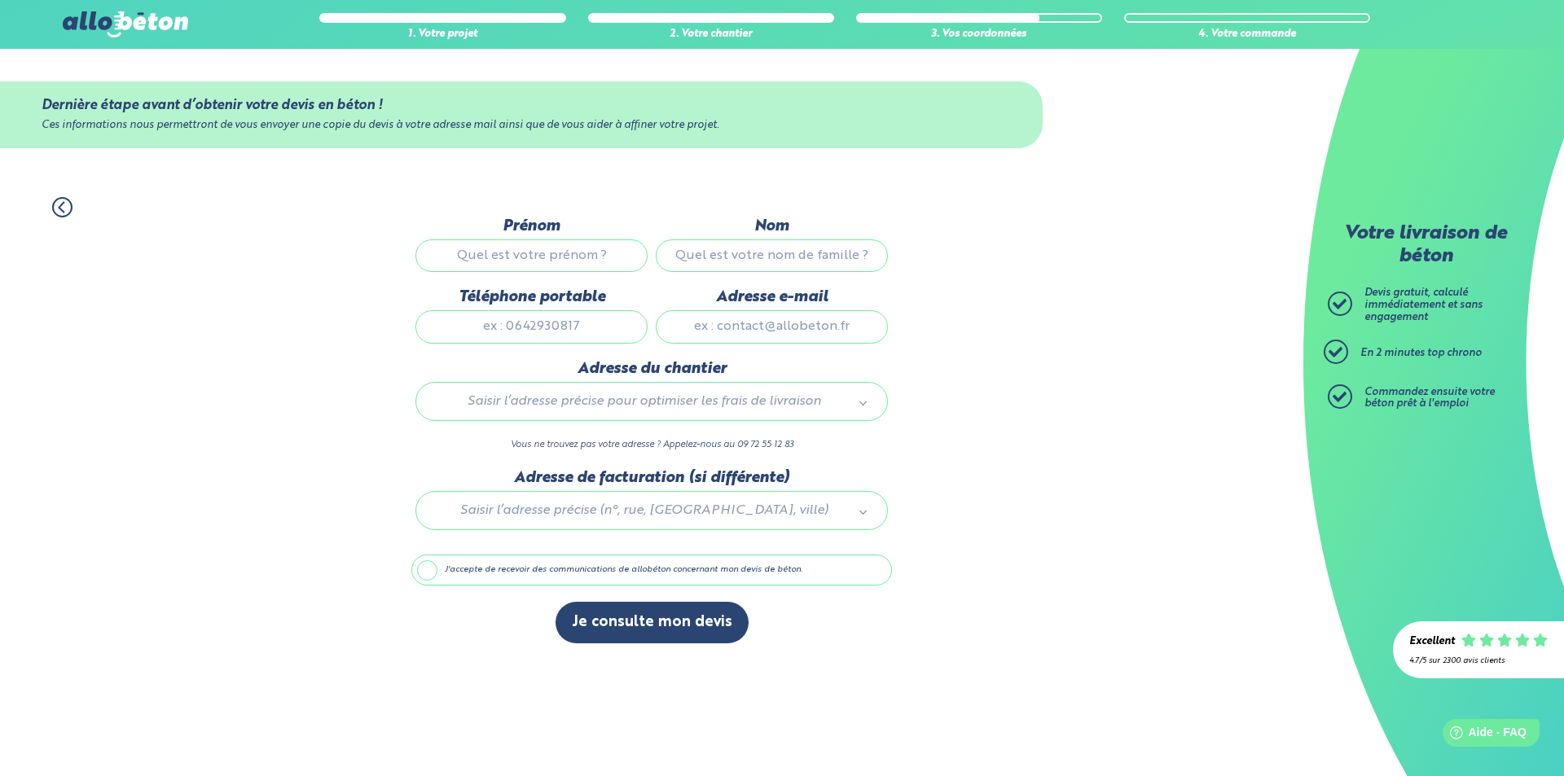
click at [530, 255] on input "Prénom" at bounding box center [532, 256] width 232 height 33
type input "andre"
type input "valencot"
type input "0768284966"
type input "[EMAIL_ADDRESS][DOMAIN_NAME]"
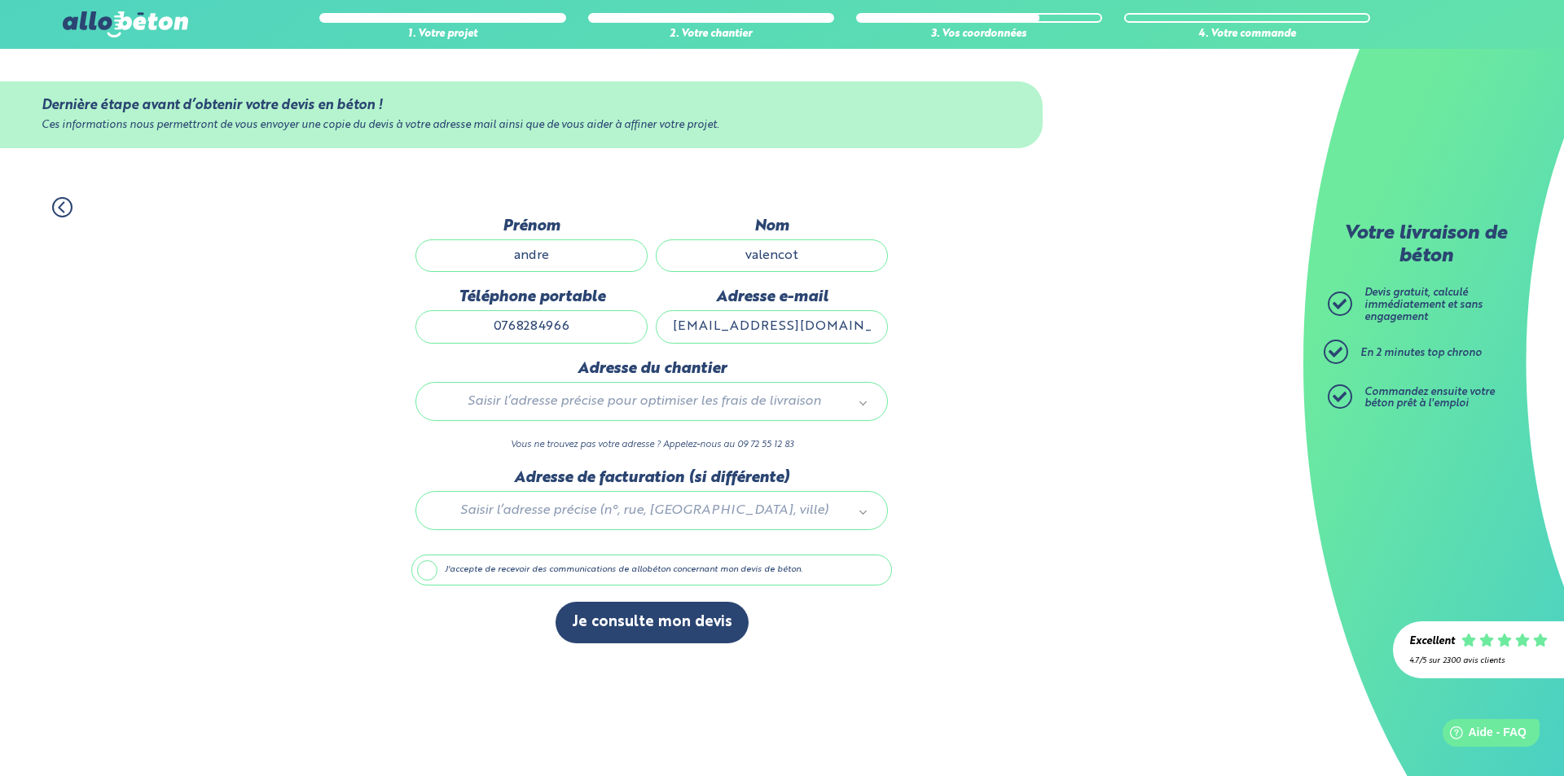
type input "[GEOGRAPHIC_DATA]"
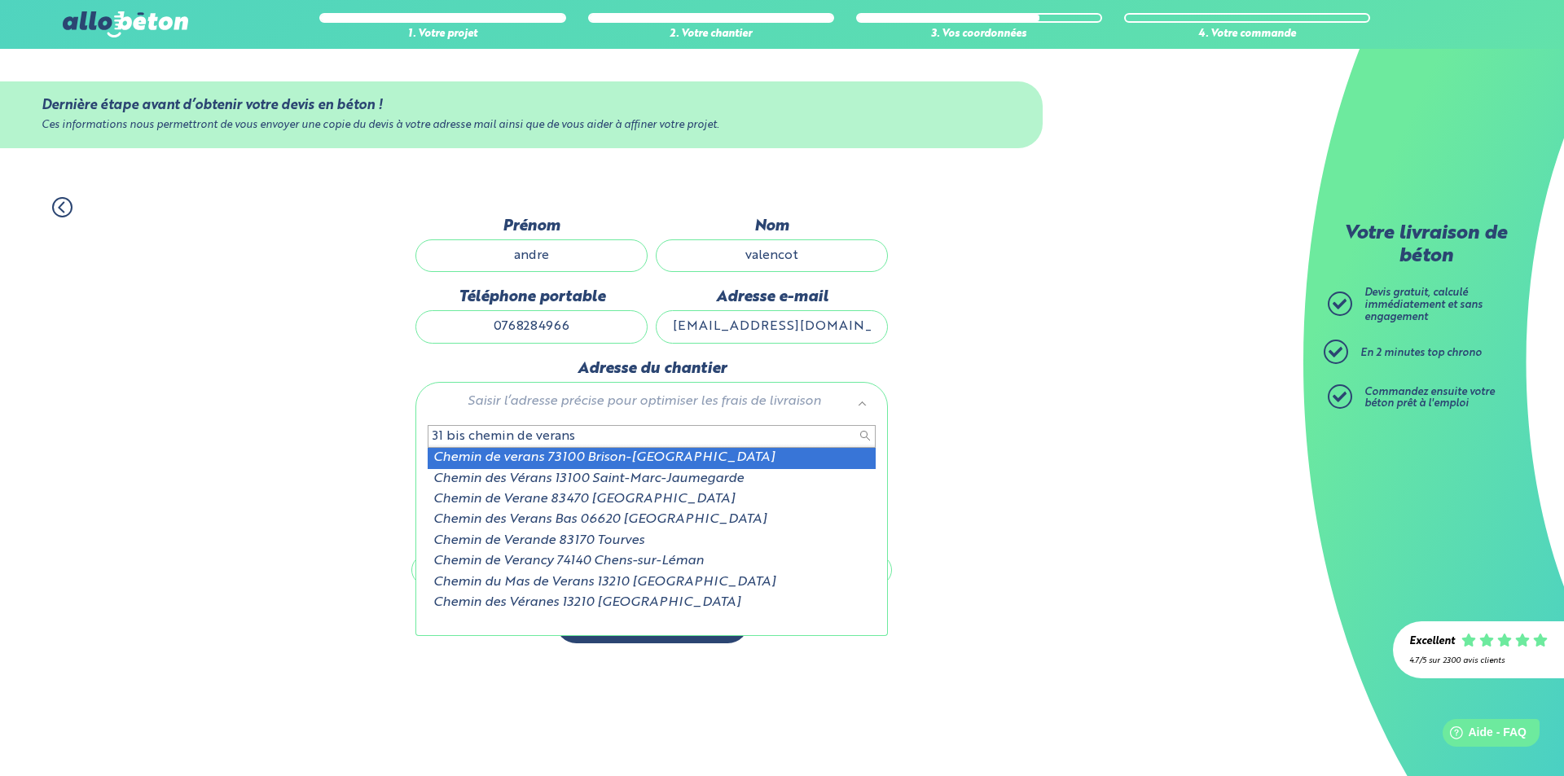
type input "31 bis chemin de verans"
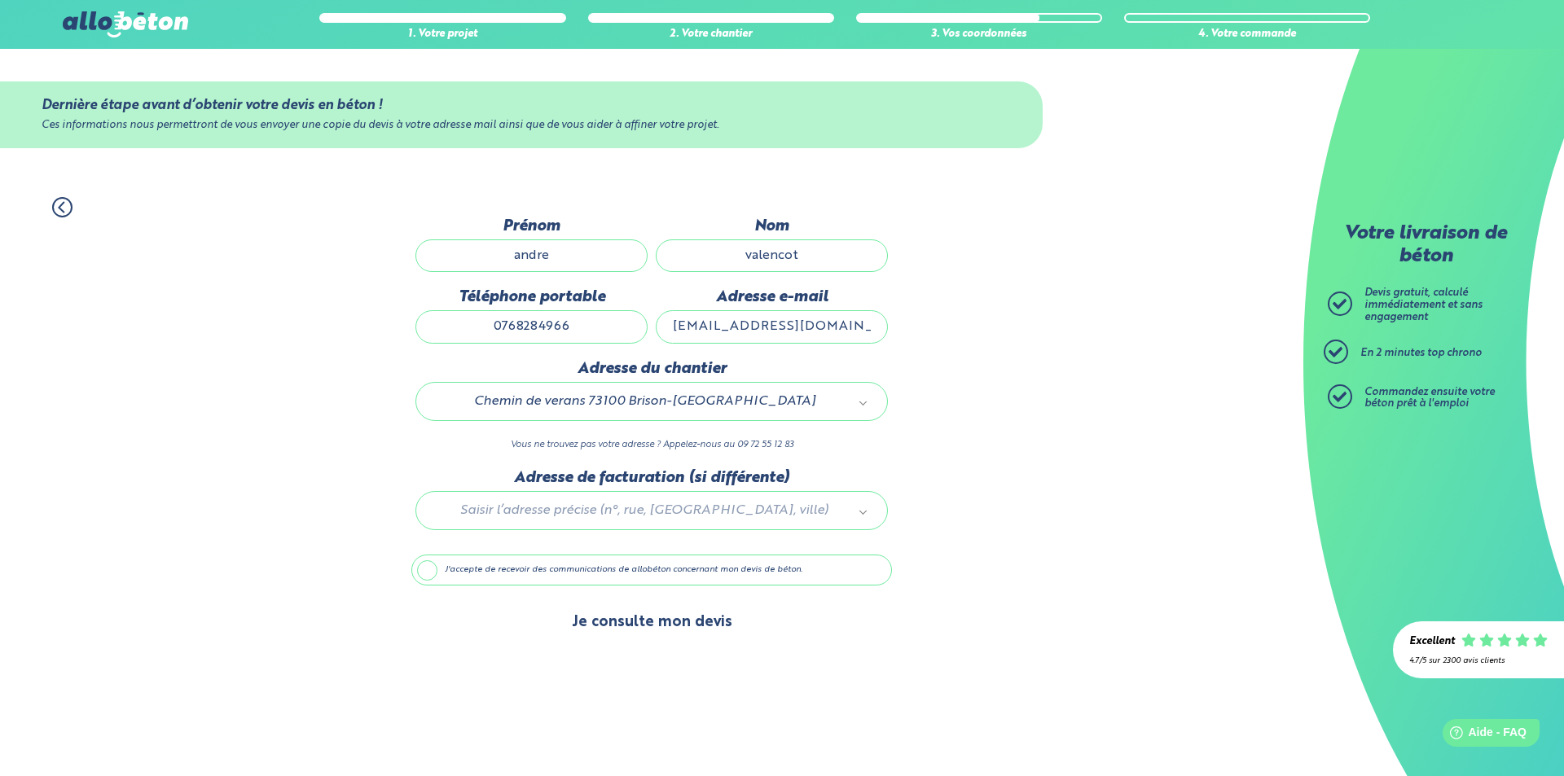
click at [645, 626] on button "Je consulte mon devis" at bounding box center [652, 623] width 193 height 42
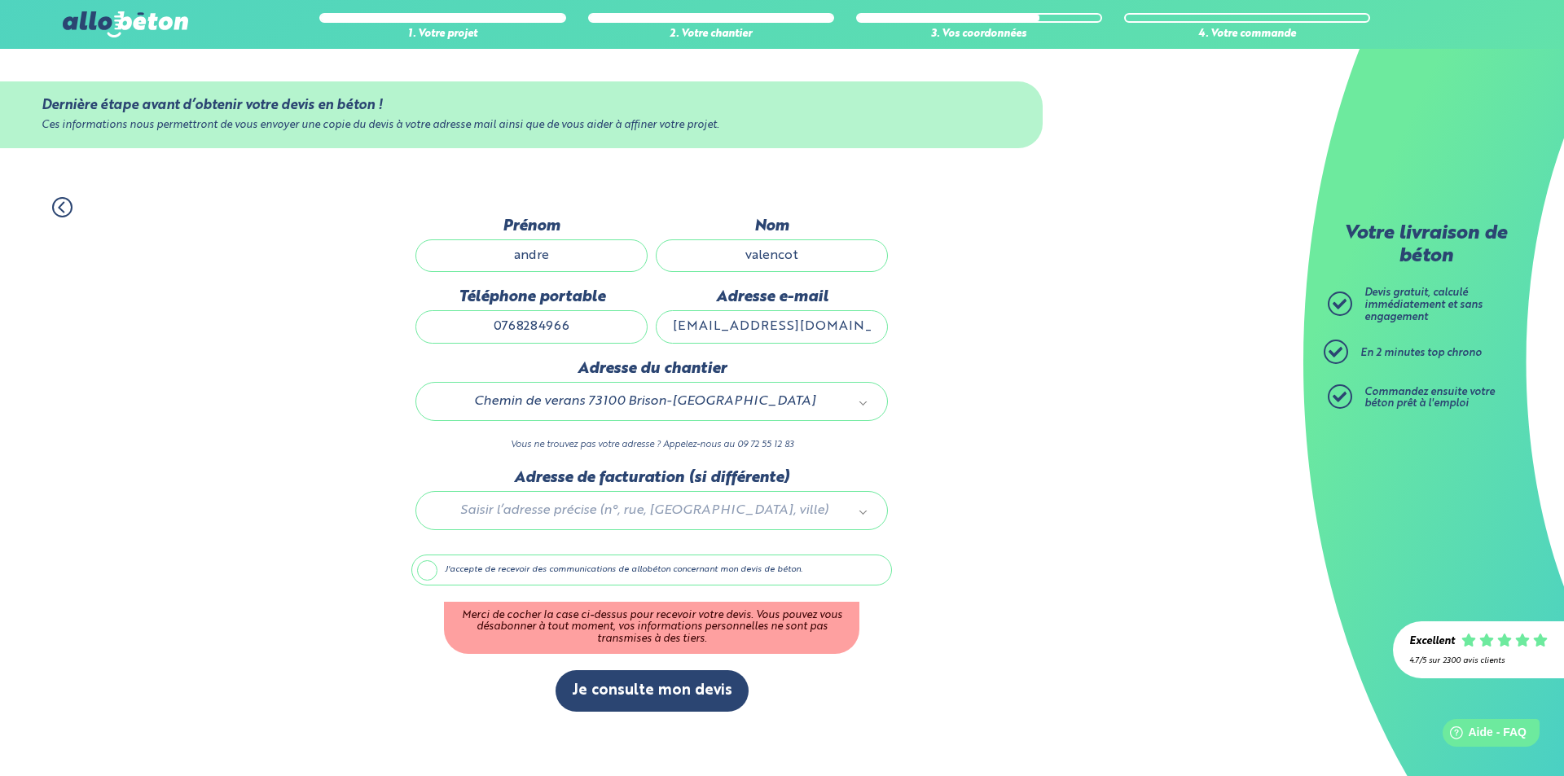
click at [441, 572] on label "J'accepte de recevoir des communications de allobéton concernant mon devis de b…" at bounding box center [651, 570] width 481 height 31
click at [0, 0] on input "J'accepte de recevoir des communications de allobéton concernant mon devis de b…" at bounding box center [0, 0] width 0 height 0
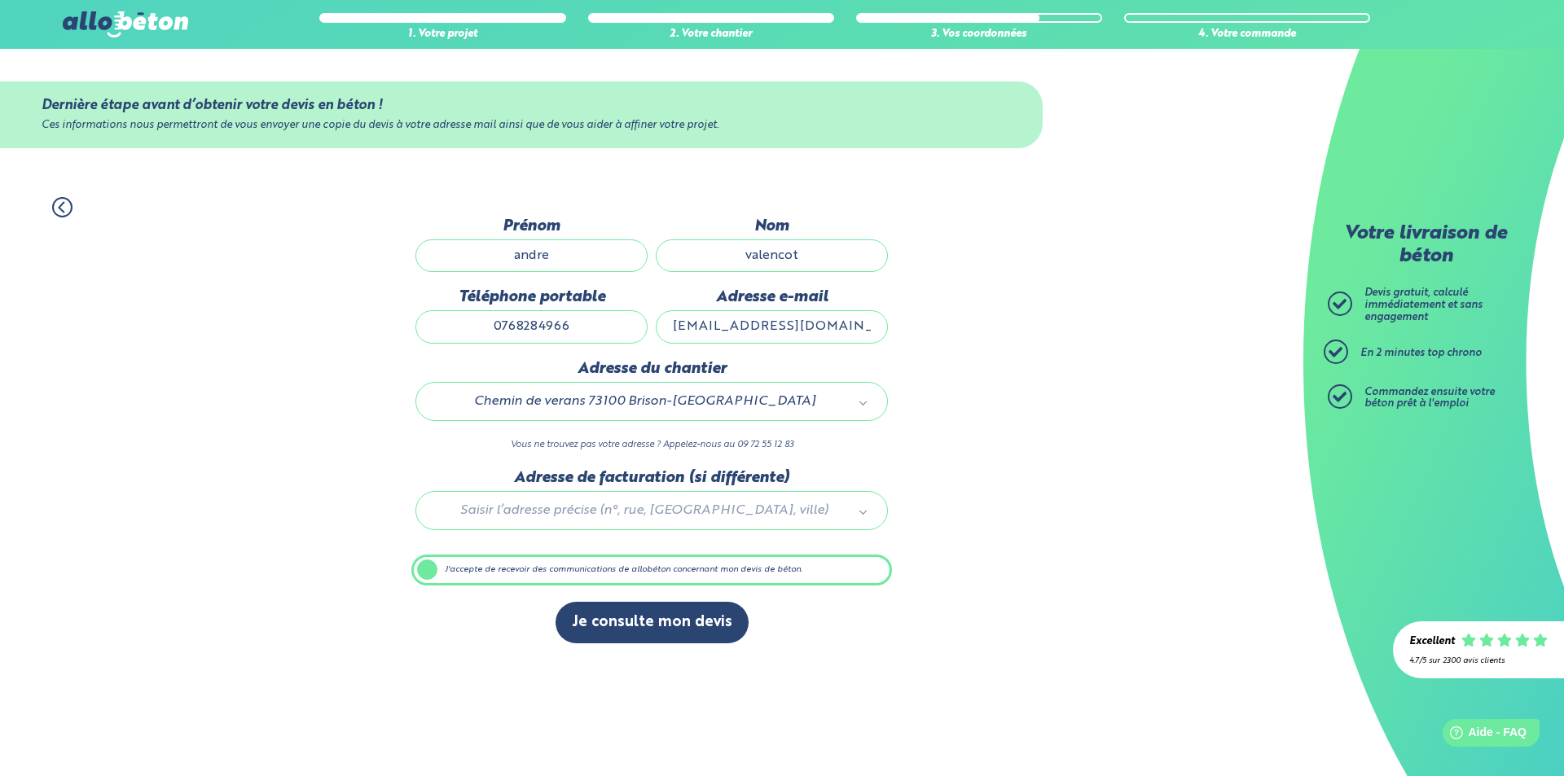
click at [430, 571] on label "J'accepte de recevoir des communications de allobéton concernant mon devis de b…" at bounding box center [651, 570] width 481 height 31
click at [0, 0] on input "J'accepte de recevoir des communications de allobéton concernant mon devis de b…" at bounding box center [0, 0] width 0 height 0
click at [420, 574] on label "J'accepte de recevoir des communications de allobéton concernant mon devis de b…" at bounding box center [651, 570] width 481 height 31
click at [0, 0] on input "J'accepte de recevoir des communications de allobéton concernant mon devis de b…" at bounding box center [0, 0] width 0 height 0
click at [645, 636] on button "Je consulte mon devis" at bounding box center [652, 623] width 193 height 42
